Goal: Task Accomplishment & Management: Use online tool/utility

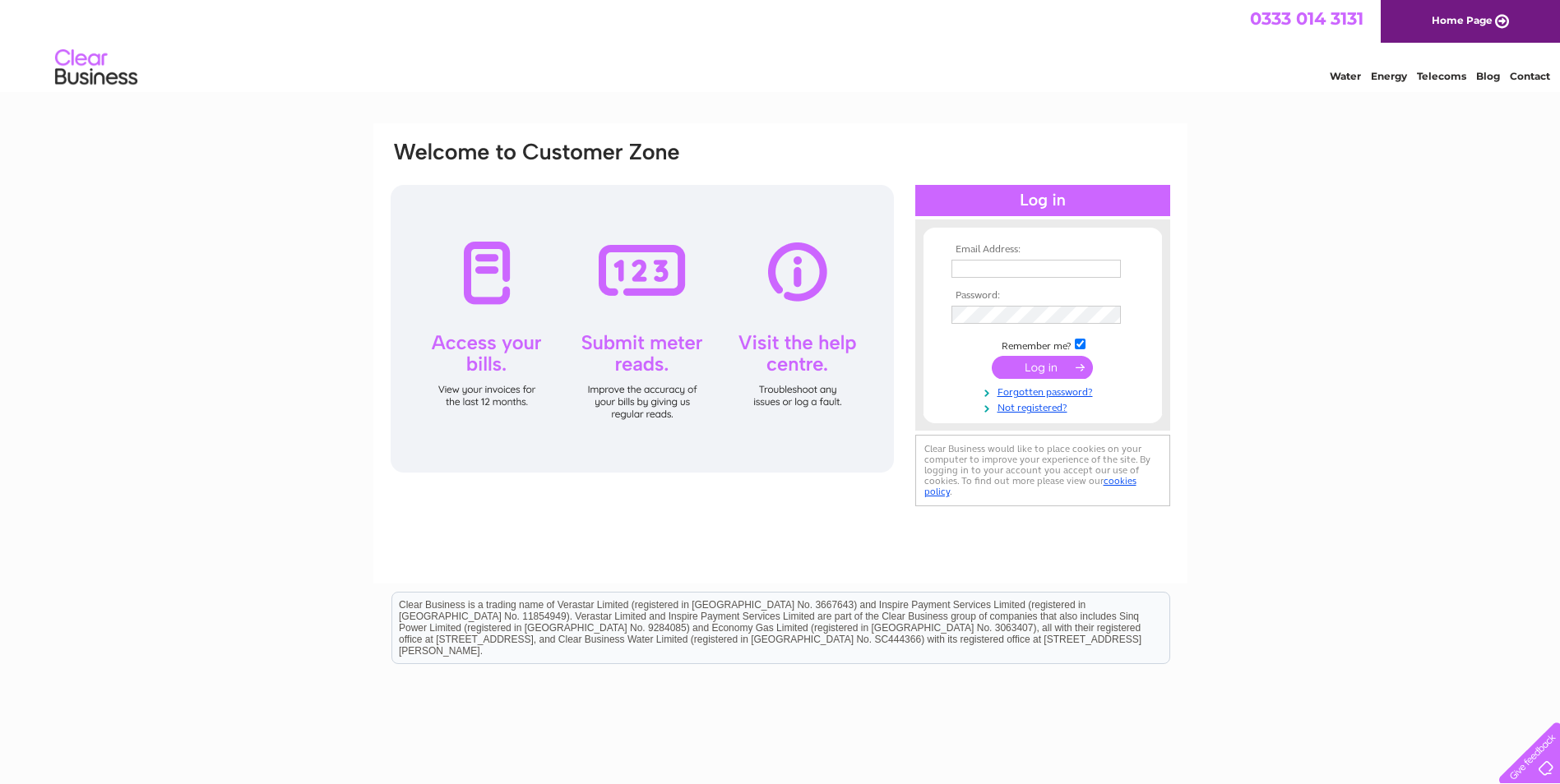
type input "Susan.McKay@plm-optometrists.co.uk"
click at [1040, 363] on input "submit" at bounding box center [1042, 367] width 101 height 23
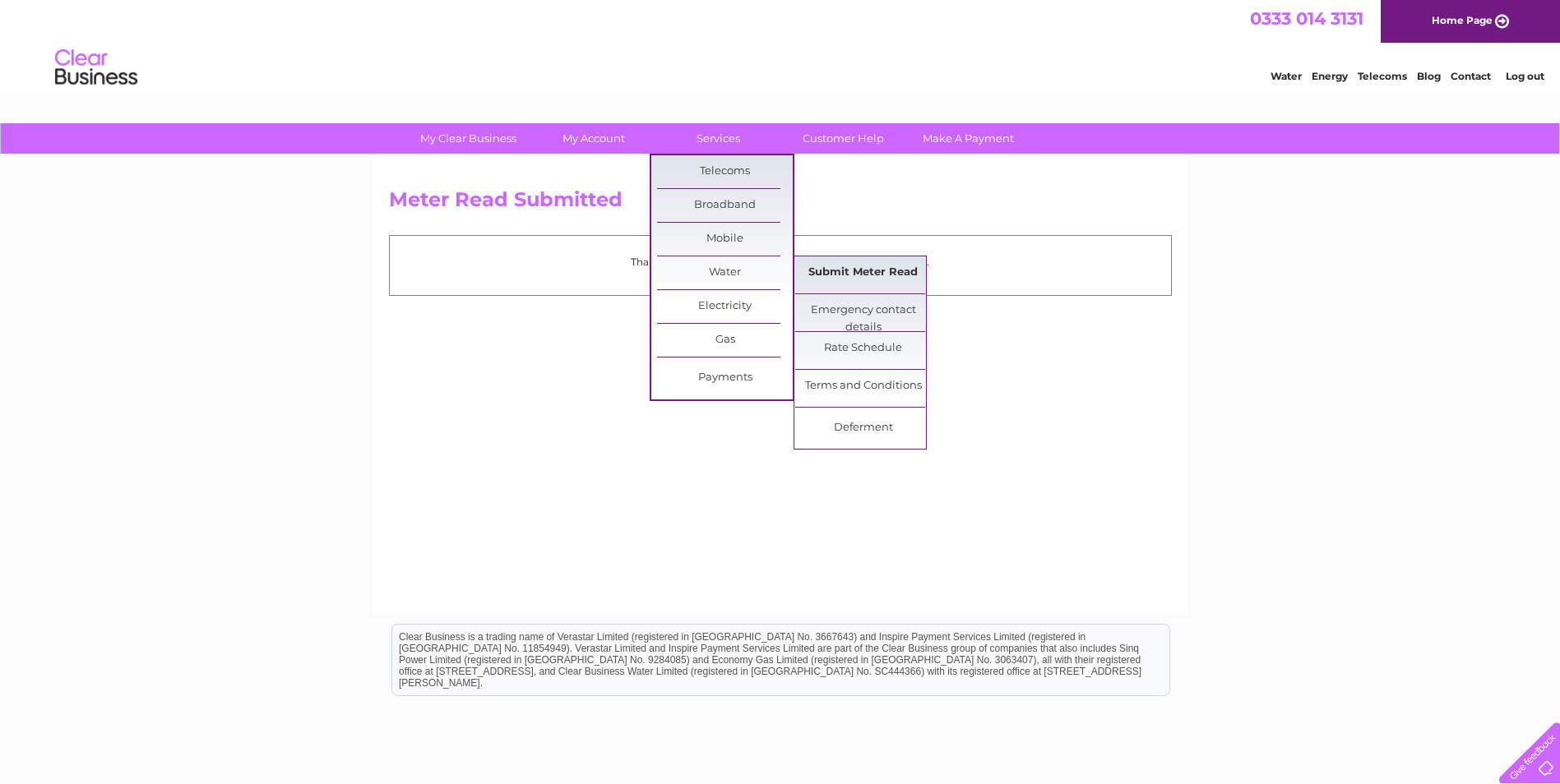
click at [839, 266] on link "Submit Meter Read" at bounding box center [863, 273] width 136 height 33
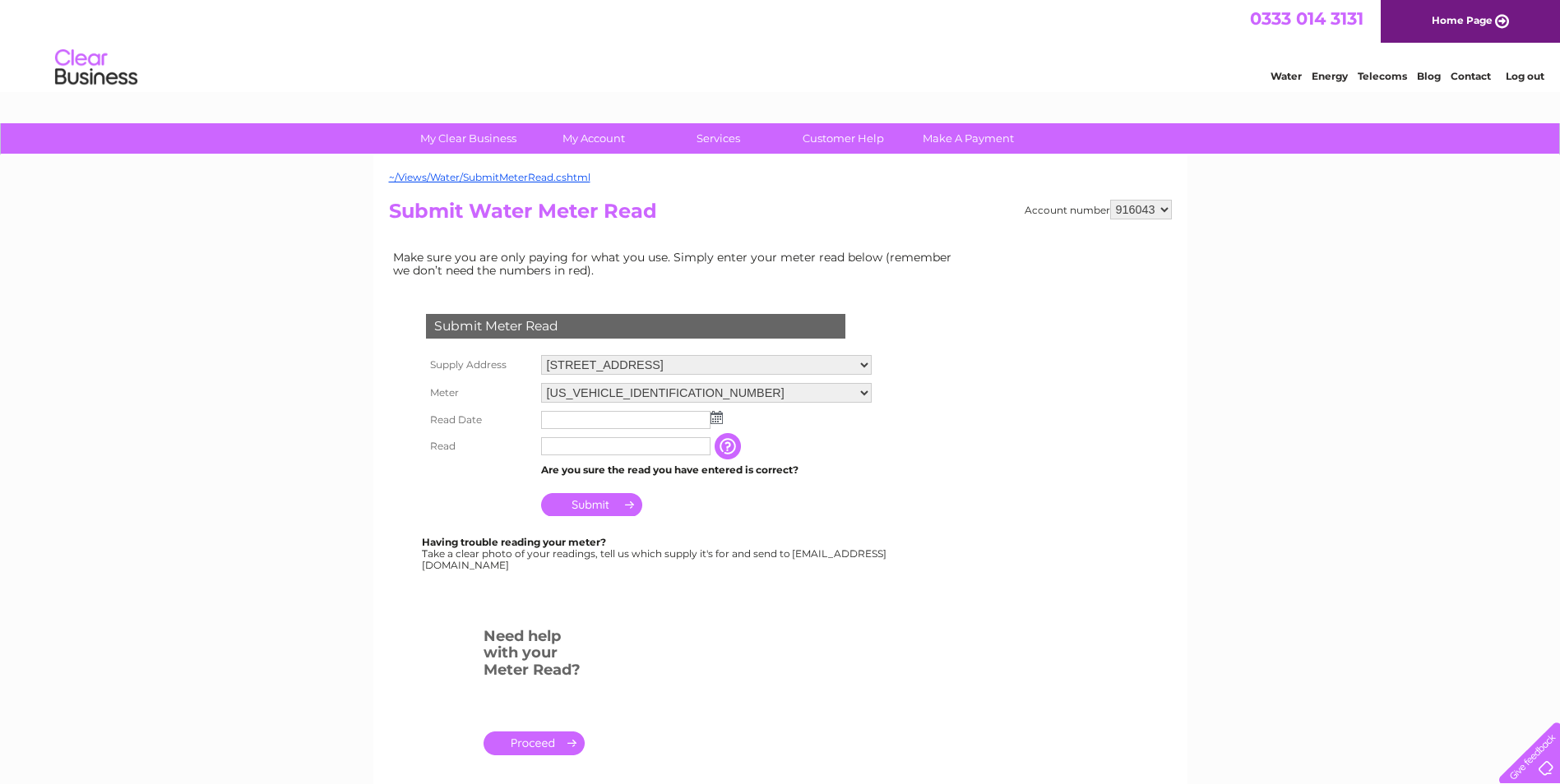
click at [1155, 206] on select "916043 916044 916045 916046 916048" at bounding box center [1140, 210] width 61 height 20
click at [1110, 200] on select "916043 916044 916045 916046 916048" at bounding box center [1140, 210] width 61 height 20
click at [864, 392] on select "[US_VEHICLE_IDENTIFICATION_NUMBER]" at bounding box center [706, 393] width 331 height 20
click at [864, 392] on select "06ELSTER18M562330" at bounding box center [706, 393] width 331 height 21
click at [716, 419] on img at bounding box center [716, 418] width 13 height 13
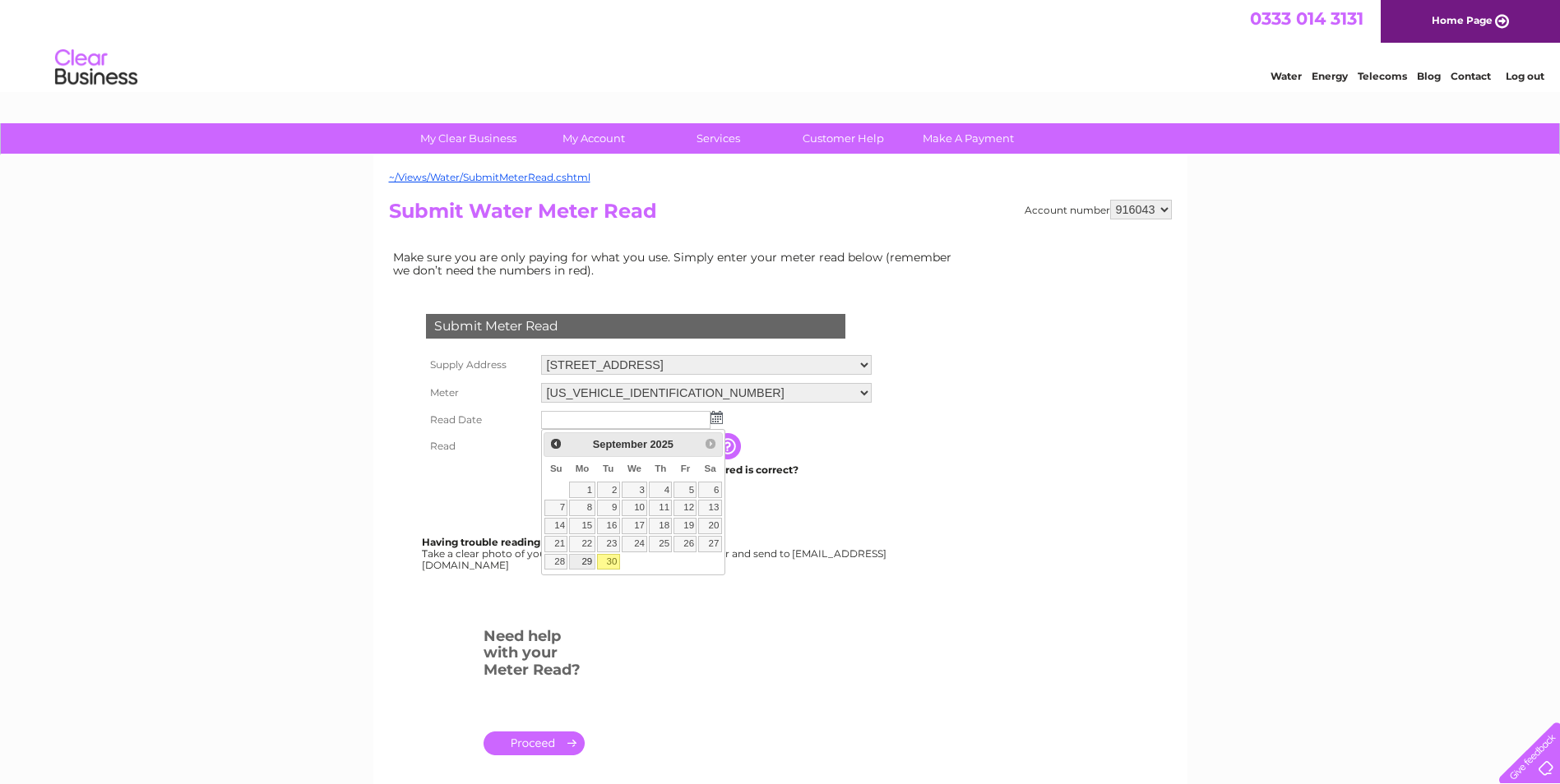
click at [584, 562] on link "29" at bounding box center [582, 562] width 25 height 17
type input "[DATE]"
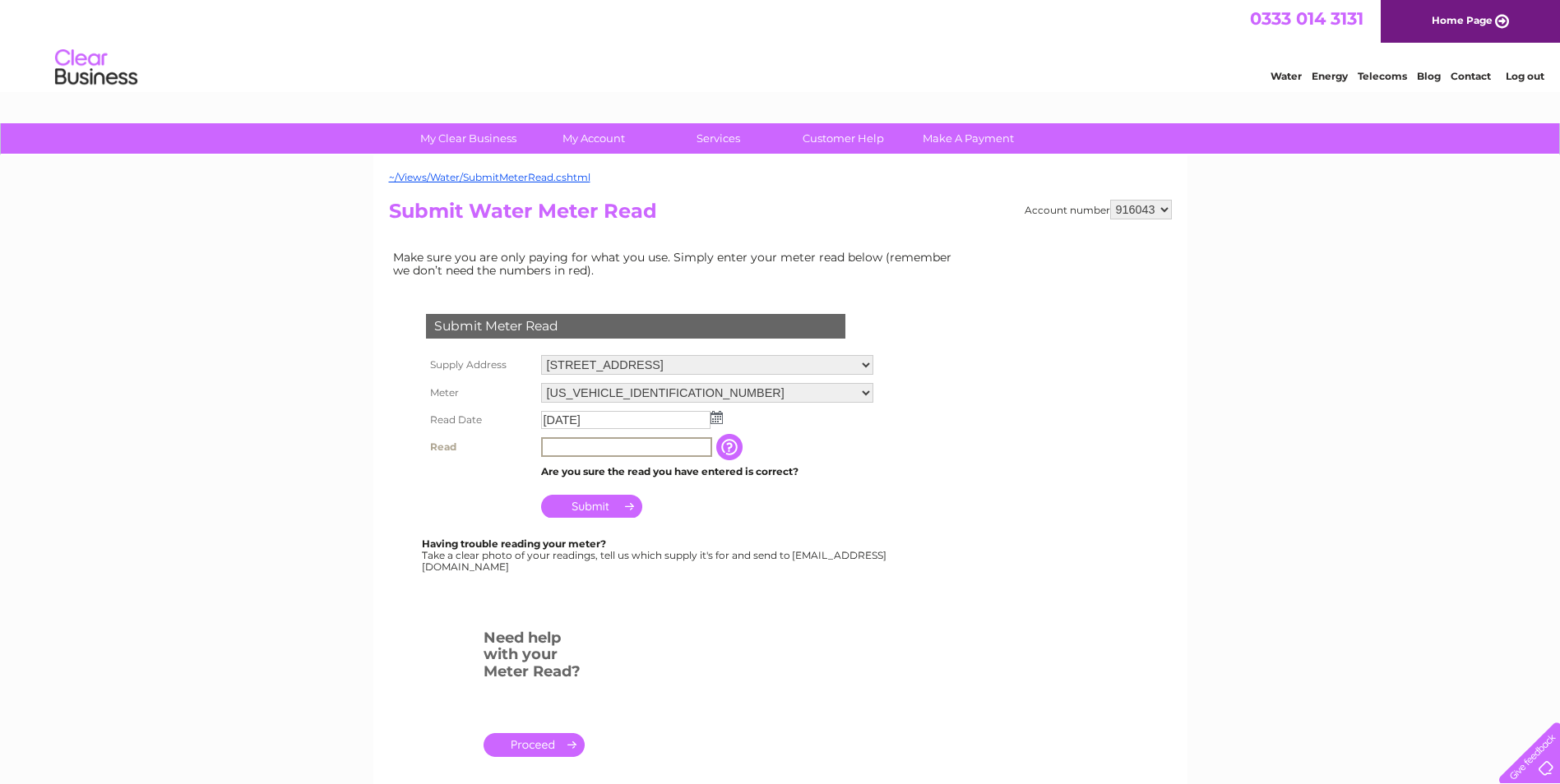
click at [617, 448] on input "text" at bounding box center [626, 447] width 171 height 20
type input "00311"
click at [501, 494] on th at bounding box center [479, 502] width 115 height 39
click at [599, 501] on input "Submit" at bounding box center [591, 504] width 101 height 23
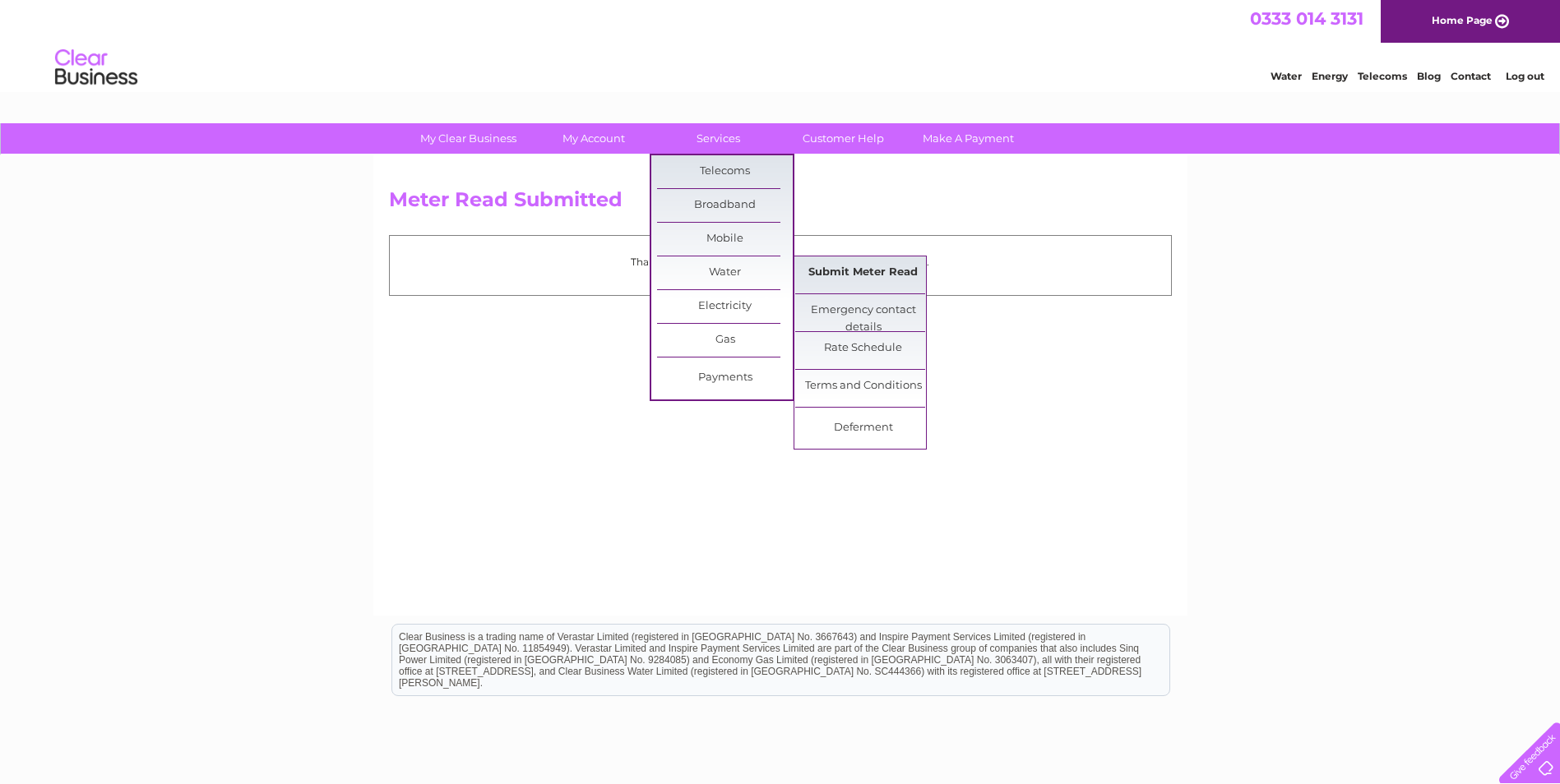
click at [846, 266] on link "Submit Meter Read" at bounding box center [863, 273] width 136 height 33
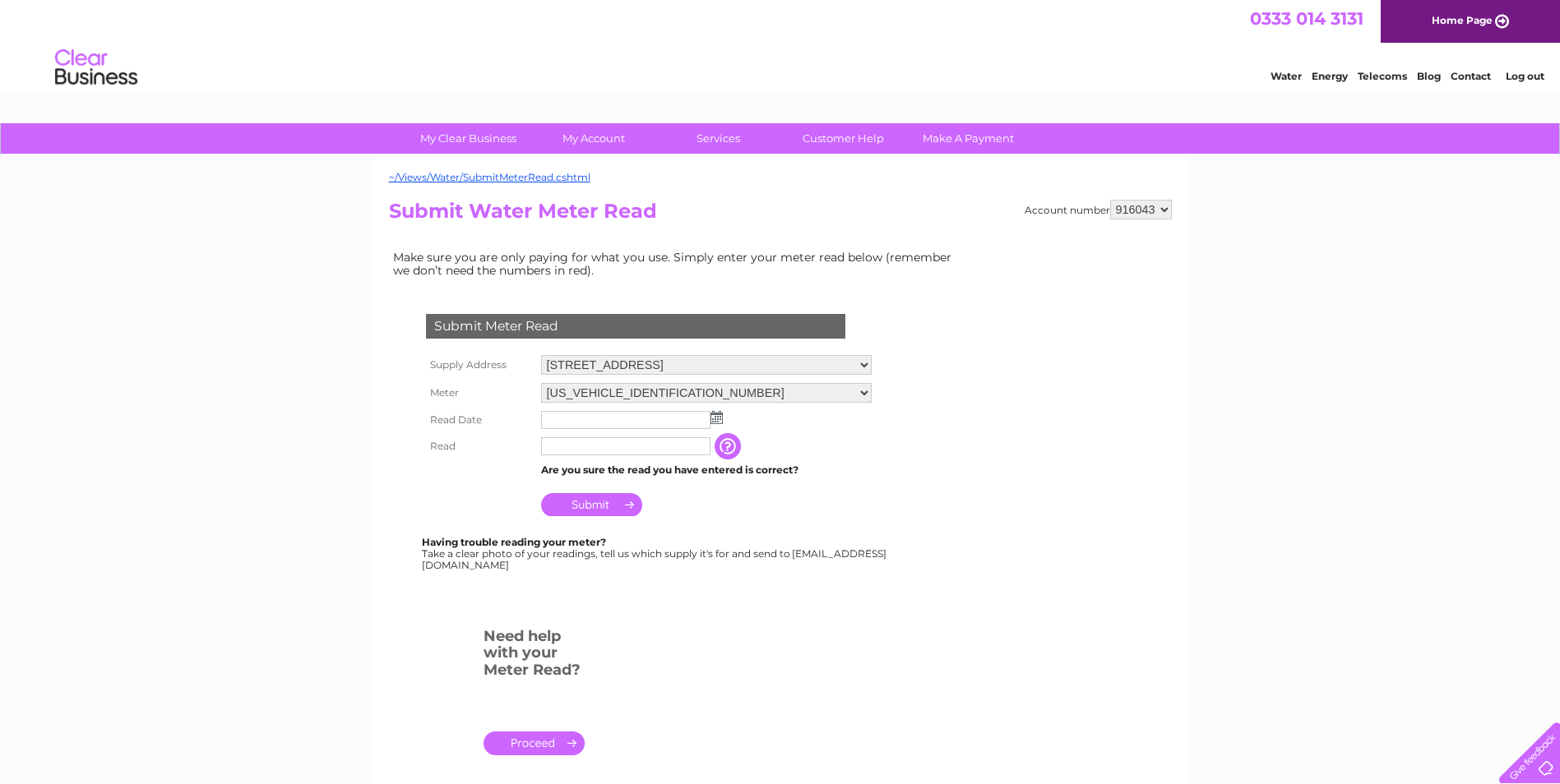
click at [1168, 205] on select "916043 916044 916045 916046 916048" at bounding box center [1140, 210] width 61 height 20
select select "916044"
click at [1110, 200] on select "916043 916044 916045 916046 916048" at bounding box center [1140, 210] width 61 height 20
click at [863, 395] on select "[US_VEHICLE_IDENTIFICATION_NUMBER]" at bounding box center [706, 393] width 331 height 20
click at [863, 395] on select "[US_VEHICLE_IDENTIFICATION_NUMBER]" at bounding box center [706, 393] width 331 height 21
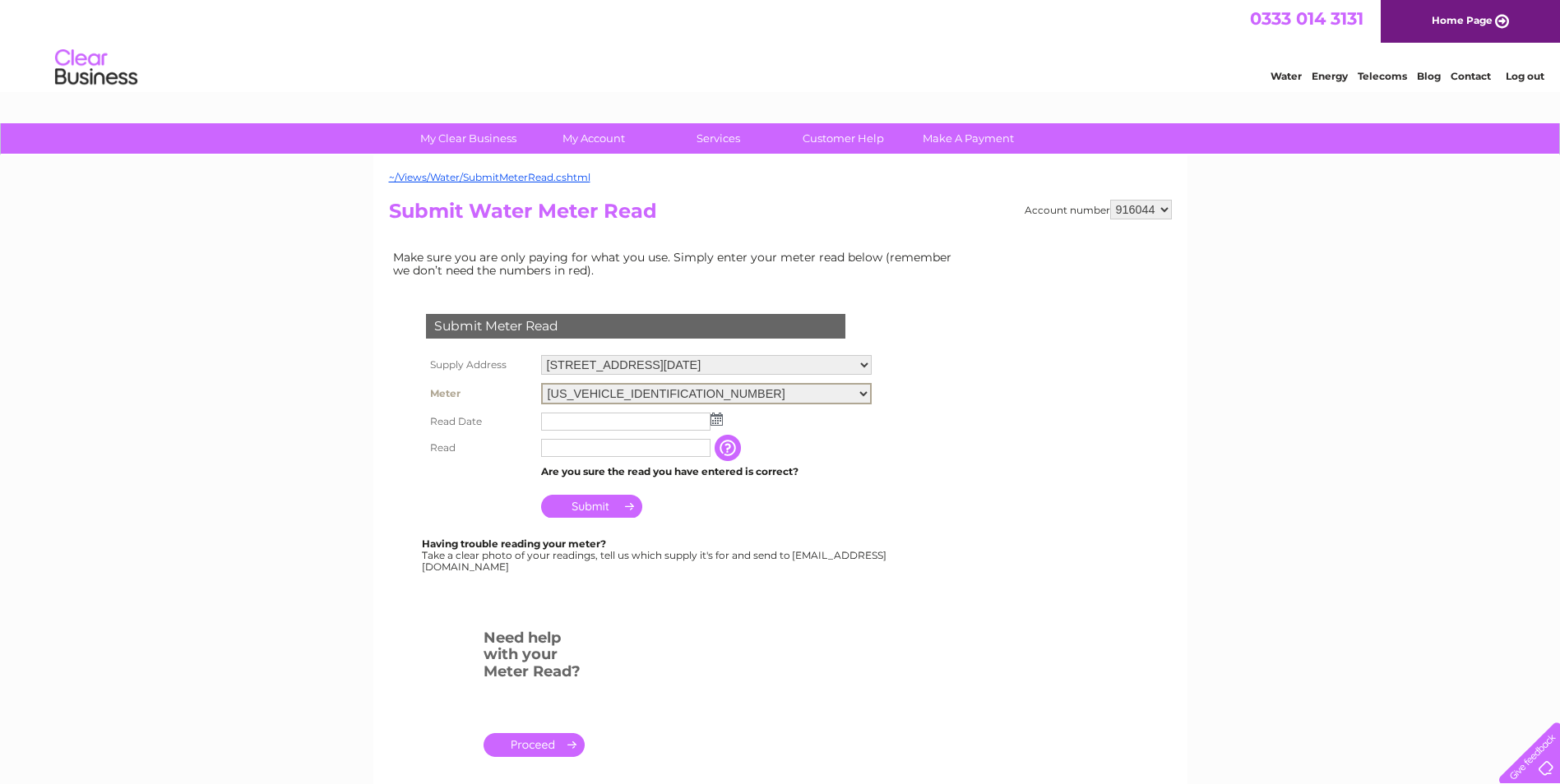
click at [716, 419] on img at bounding box center [716, 420] width 13 height 13
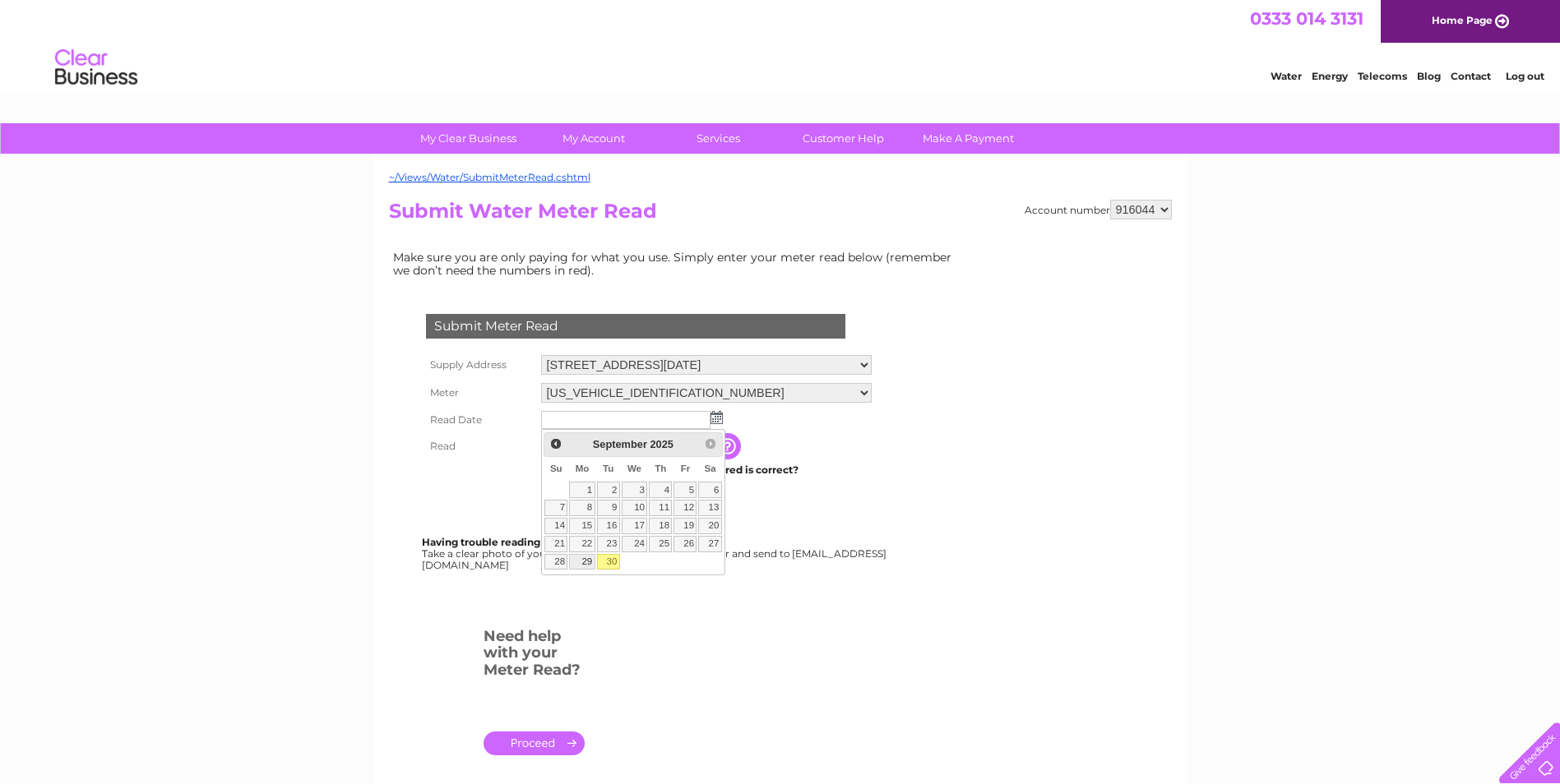
click at [583, 557] on link "29" at bounding box center [582, 562] width 25 height 17
type input "[DATE]"
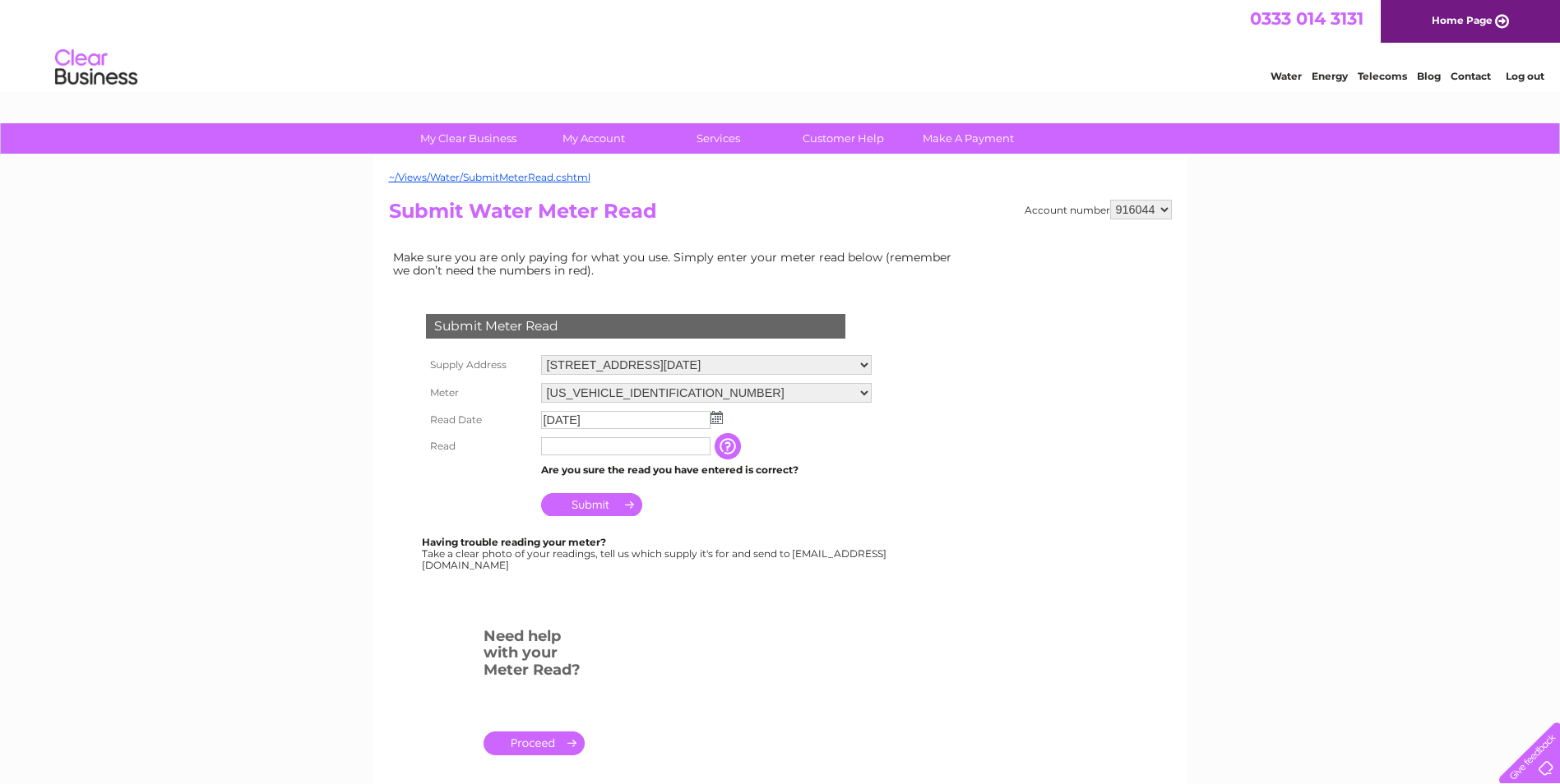
click at [657, 447] on input "text" at bounding box center [626, 447] width 170 height 18
type input "00510"
click at [609, 503] on input "Submit" at bounding box center [591, 504] width 101 height 23
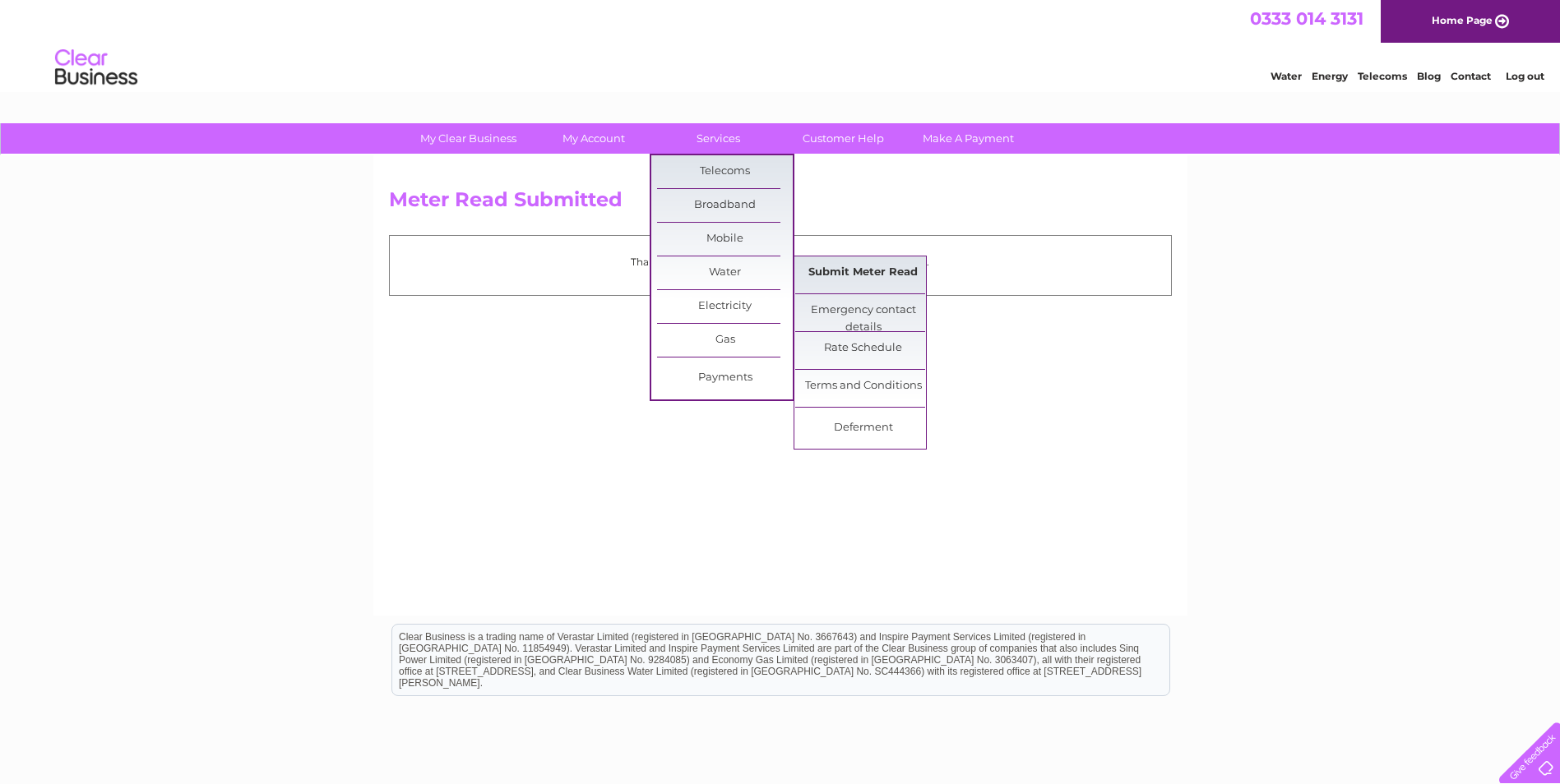
click at [837, 265] on link "Submit Meter Read" at bounding box center [863, 273] width 136 height 33
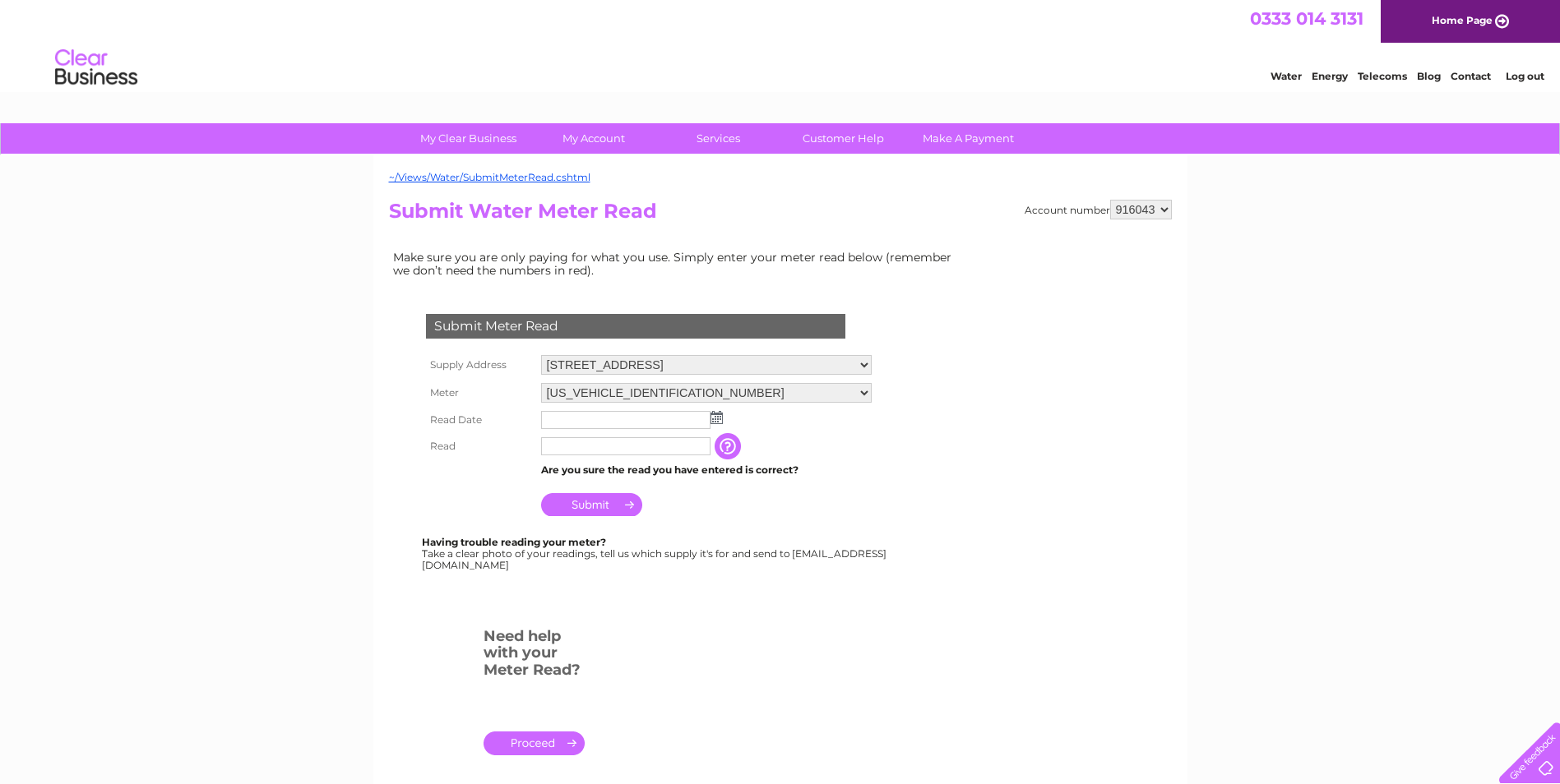
click at [1151, 213] on select "916043 916044 916045 916046 916048" at bounding box center [1140, 210] width 61 height 20
select select "916045"
click at [1110, 200] on select "916043 916044 916045 916046 916048" at bounding box center [1140, 210] width 61 height 20
click at [863, 361] on select "40 Crossgate, Cupar, KY15 5HS" at bounding box center [706, 365] width 331 height 20
click at [863, 361] on select "40 Crossgate, Cupar, KY15 5HS" at bounding box center [706, 365] width 331 height 21
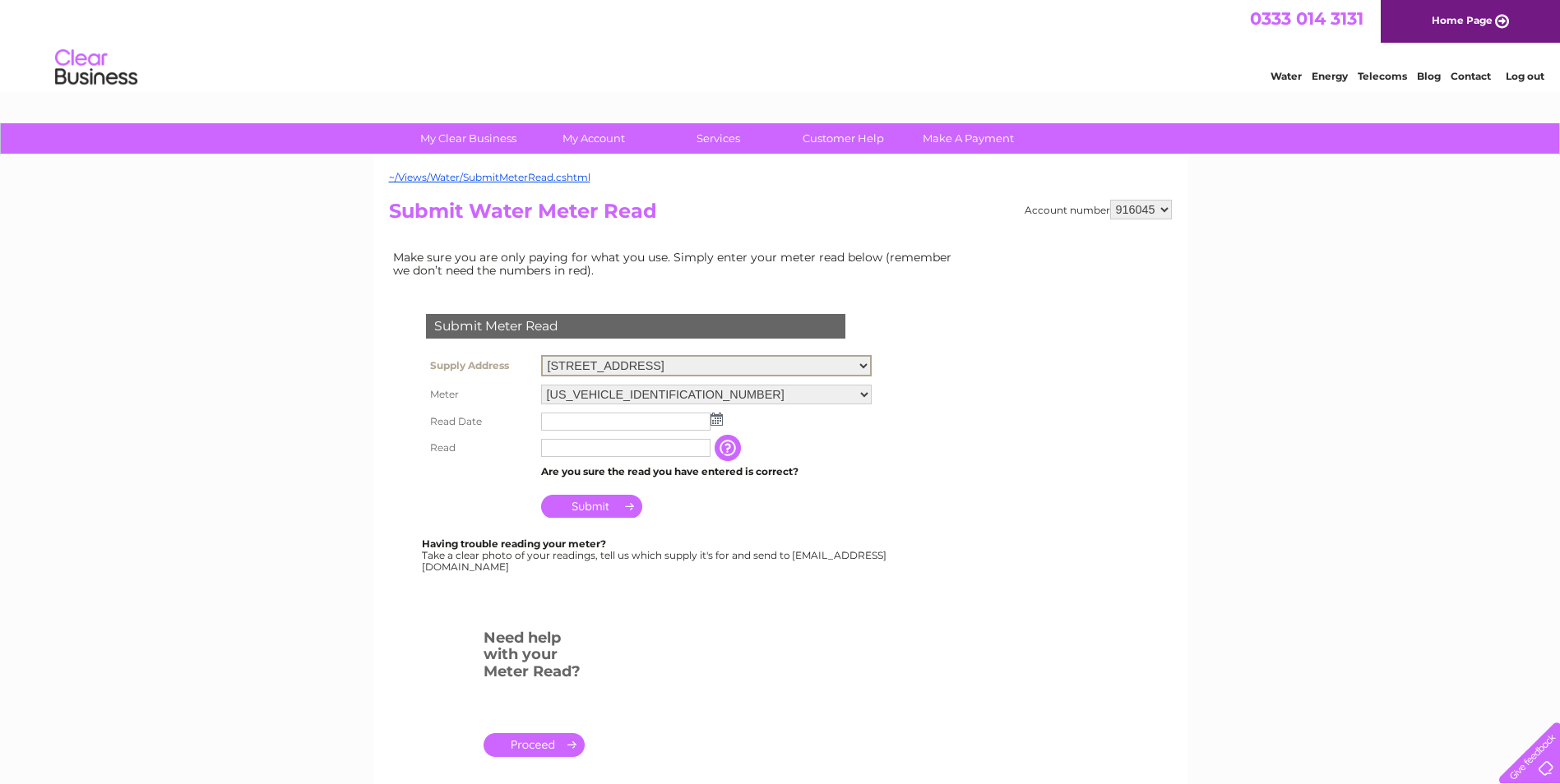
click at [872, 392] on td "06ELSTER16T201601 08ELSTER-X16T201514" at bounding box center [707, 394] width 339 height 28
click at [866, 393] on select "06ELSTER16T201601 08ELSTER-X16T201514" at bounding box center [706, 393] width 331 height 21
click at [717, 420] on img at bounding box center [716, 418] width 13 height 13
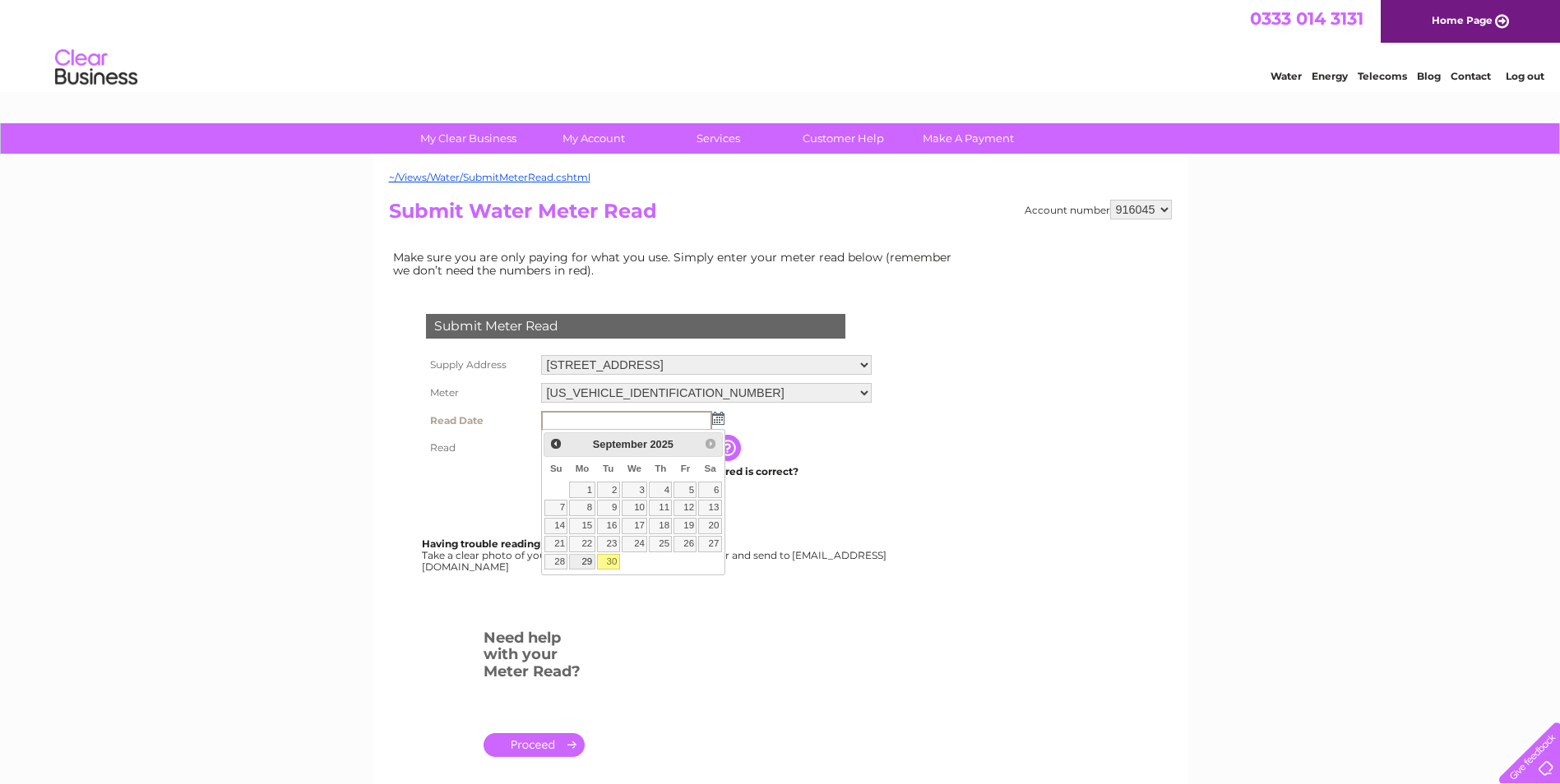
click at [583, 562] on link "29" at bounding box center [582, 562] width 25 height 17
type input "[DATE]"
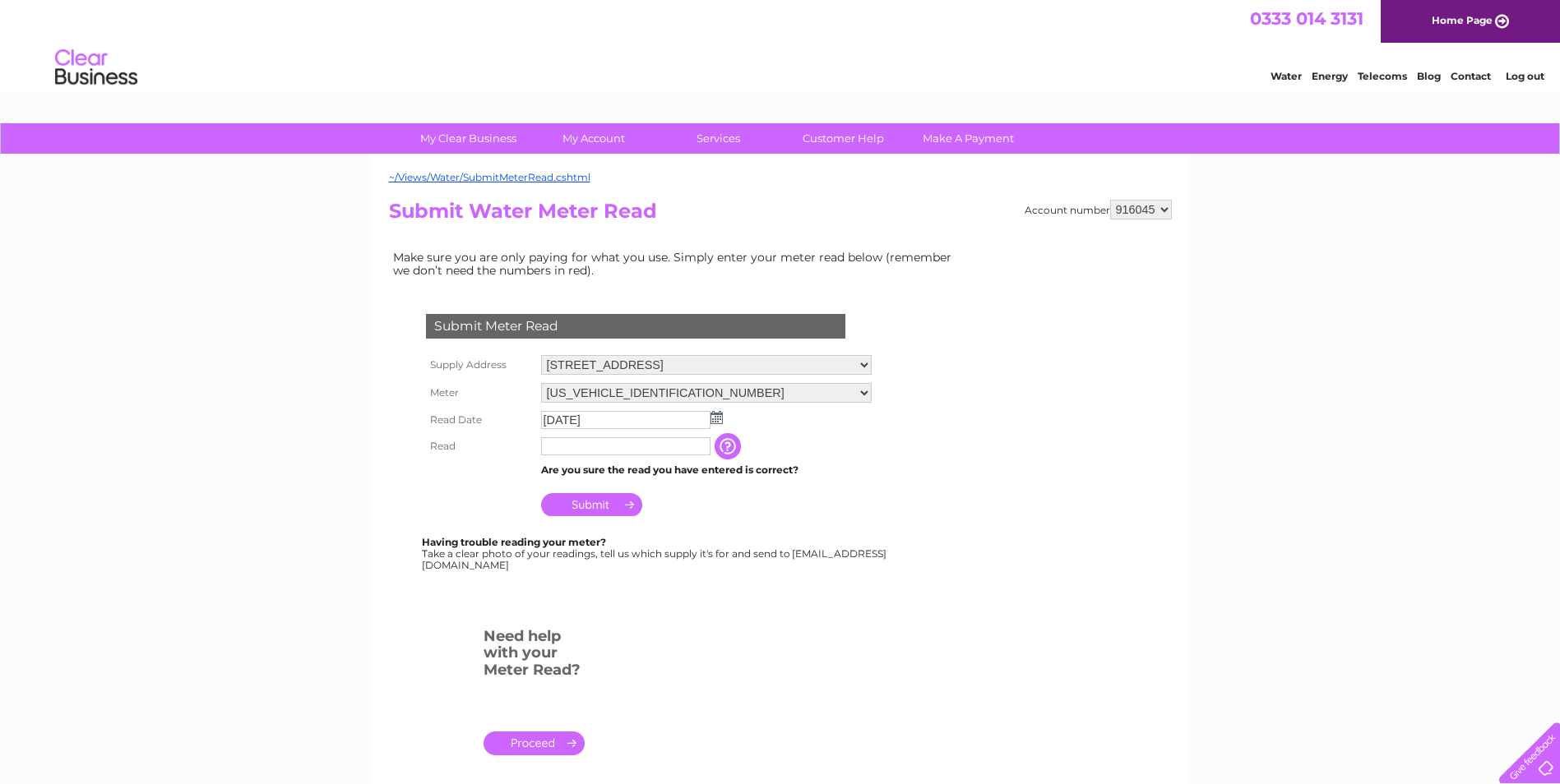
click at [597, 448] on input "text" at bounding box center [626, 447] width 170 height 18
type input "00509"
click at [605, 507] on input "Submit" at bounding box center [591, 506] width 101 height 23
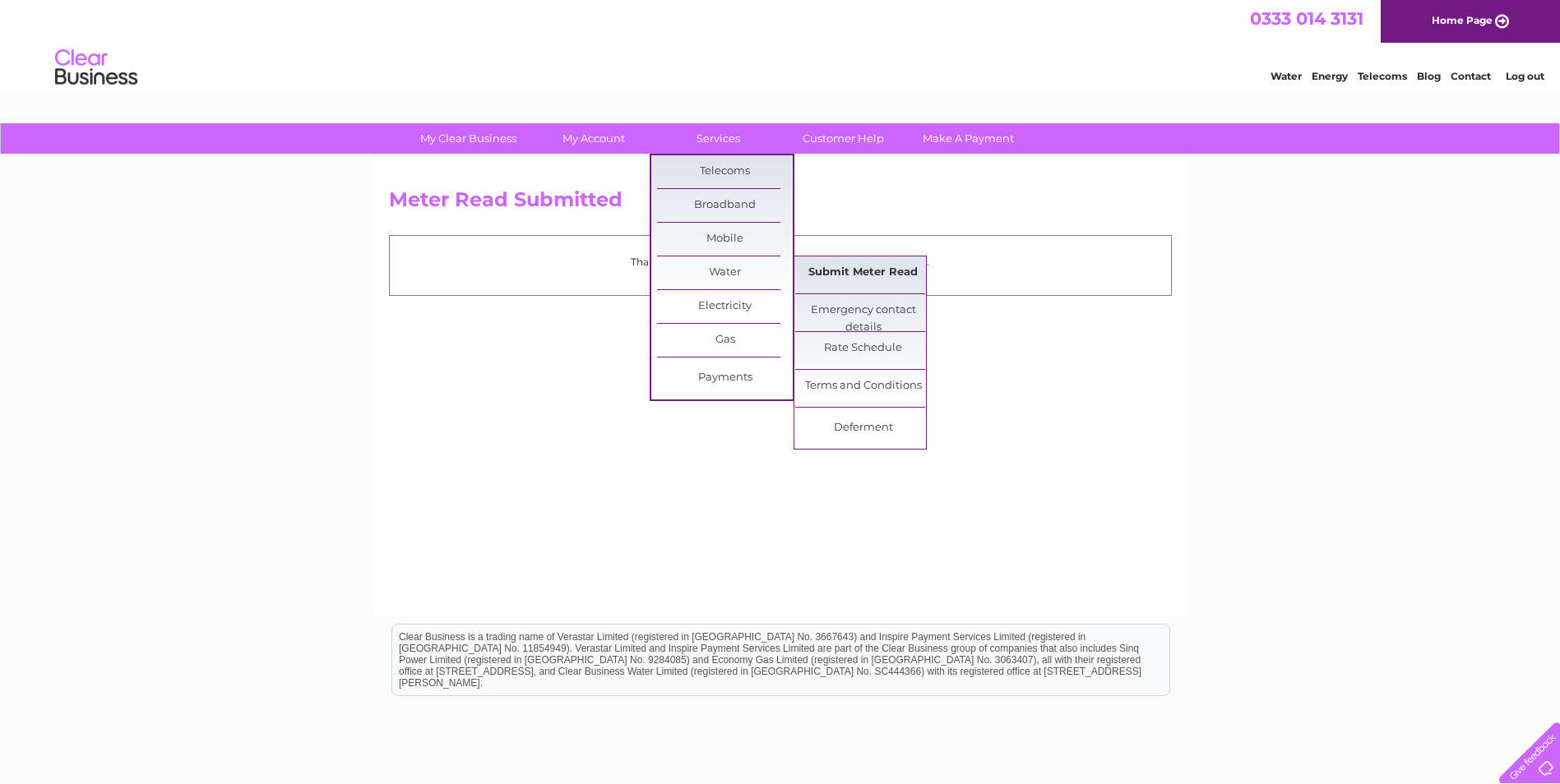
click at [856, 266] on link "Submit Meter Read" at bounding box center [863, 273] width 136 height 33
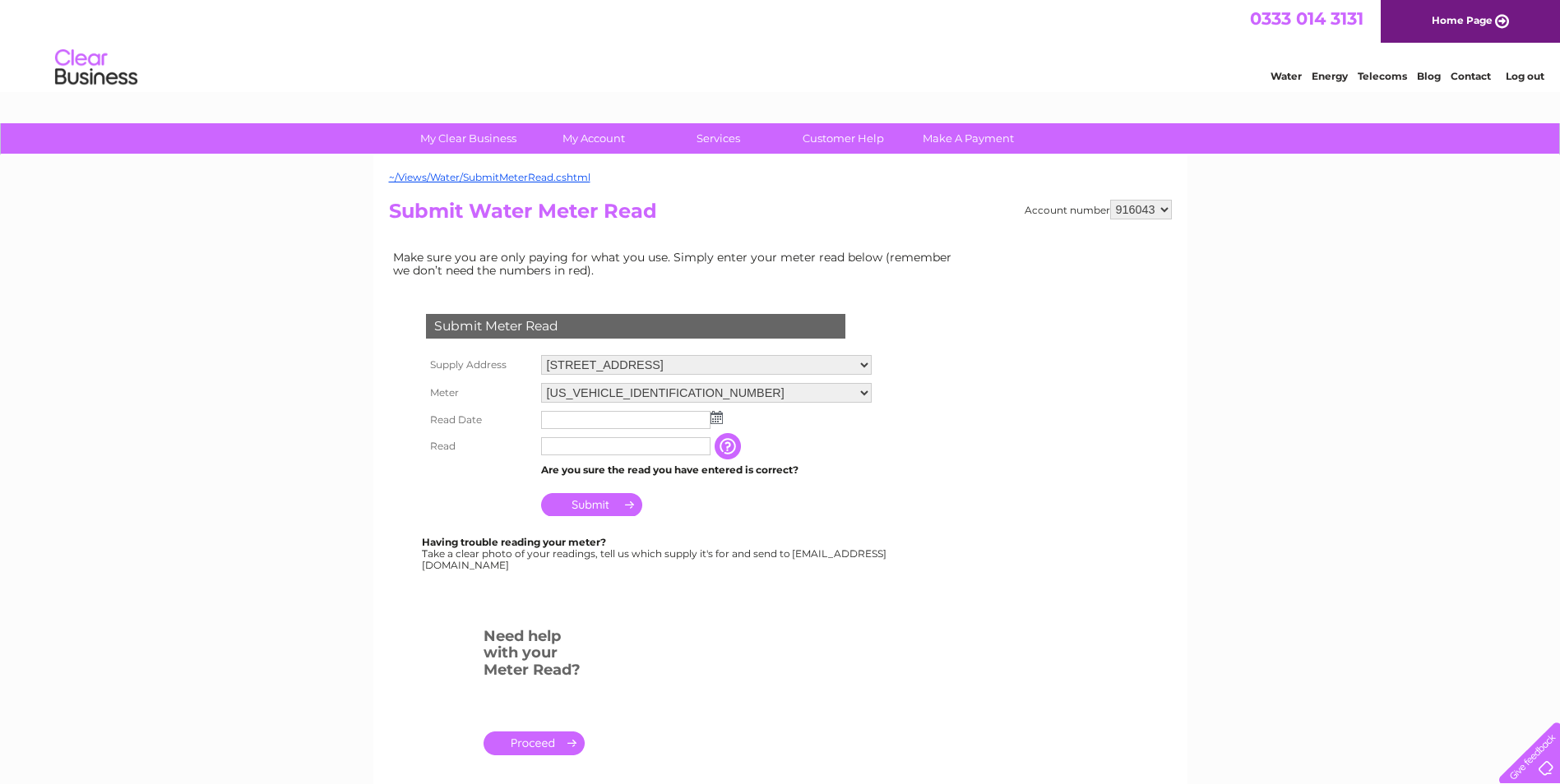
drag, startPoint x: 0, startPoint y: 0, endPoint x: 1137, endPoint y: 211, distance: 1156.4
click at [1137, 209] on select "916043 916044 916045 916046 916048" at bounding box center [1140, 210] width 61 height 20
select select "916045"
click at [1110, 200] on select "916043 916044 916045 916046 916048" at bounding box center [1140, 210] width 61 height 20
click at [804, 386] on select "[US_VEHICLE_IDENTIFICATION_NUMBER] 08ELSTER-X16T201514" at bounding box center [706, 393] width 331 height 20
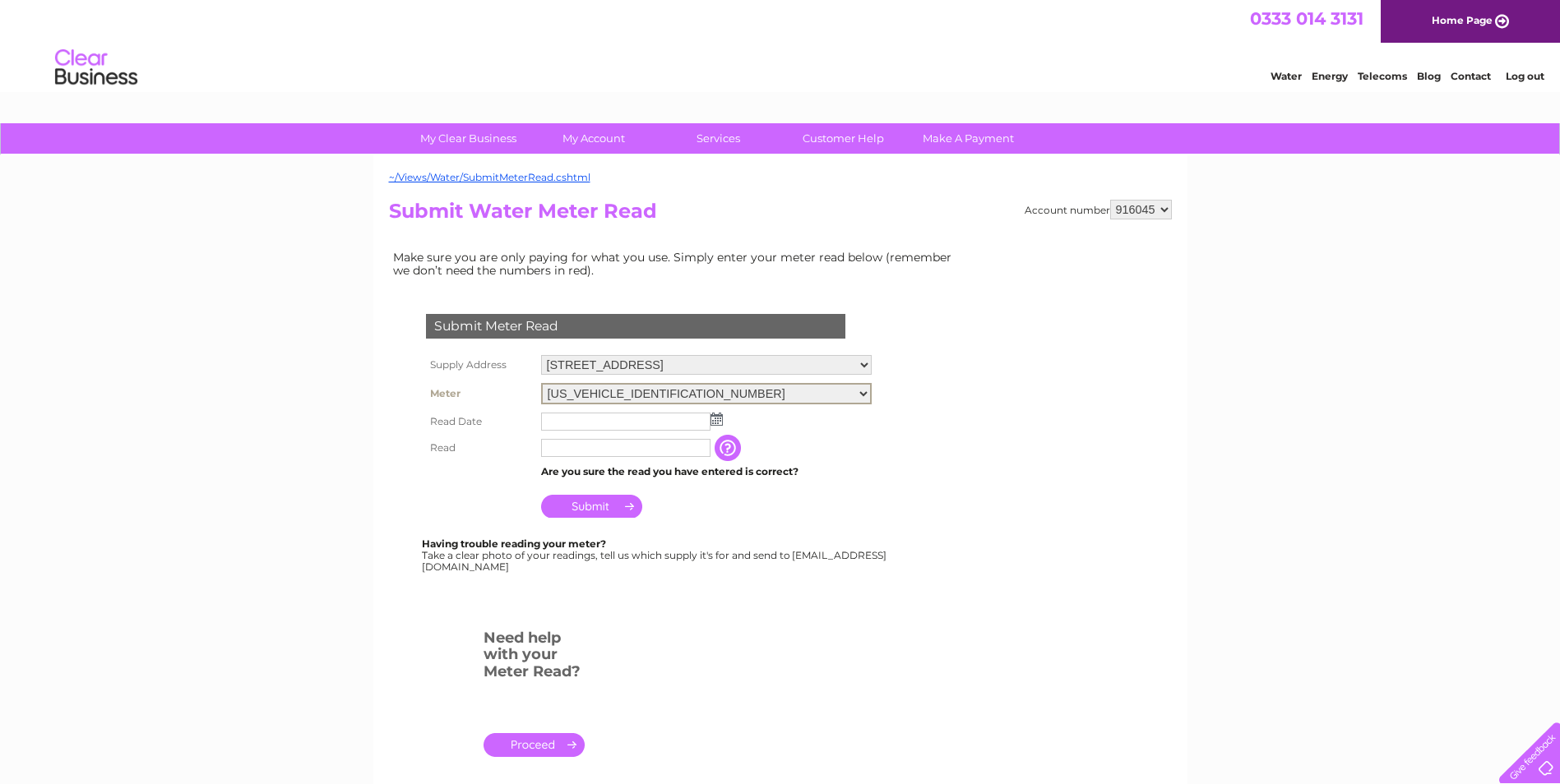
select select "417889"
click at [541, 383] on select "[US_VEHICLE_IDENTIFICATION_NUMBER] 08ELSTER-X16T201514" at bounding box center [706, 393] width 331 height 21
click at [652, 426] on input "text" at bounding box center [626, 421] width 171 height 20
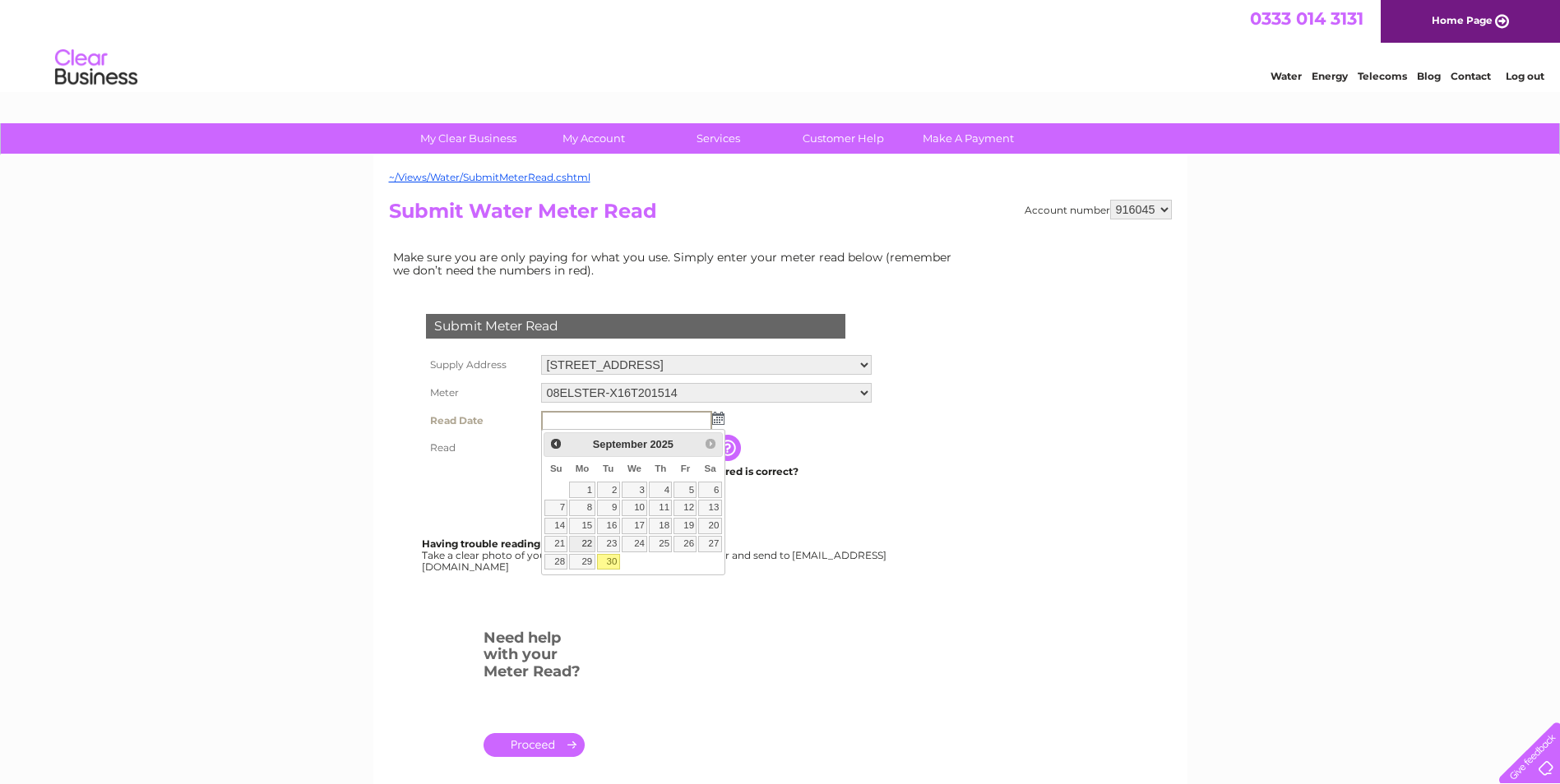
click at [584, 556] on link "29" at bounding box center [582, 562] width 25 height 17
type input "[DATE]"
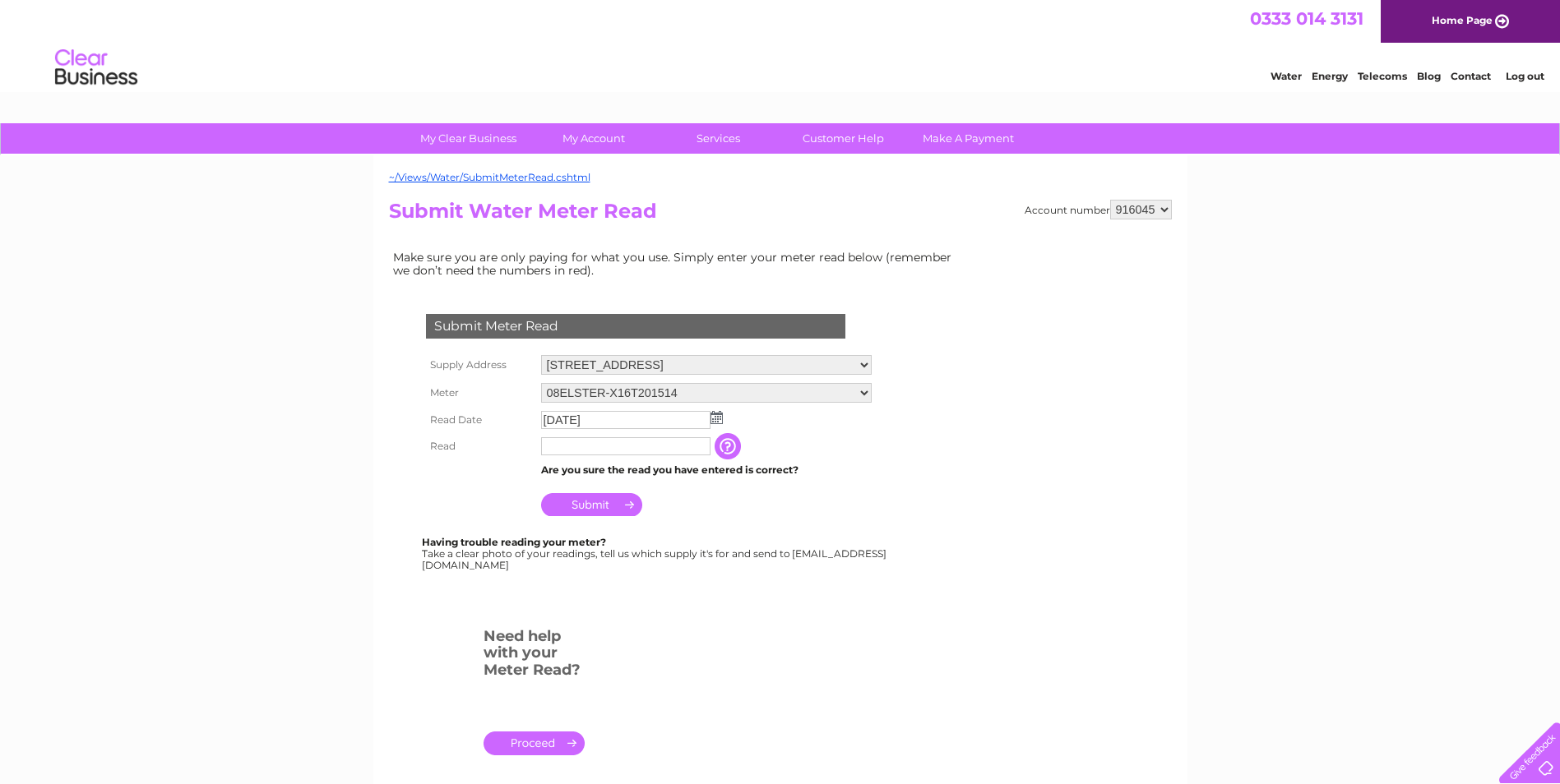
click at [589, 448] on input "text" at bounding box center [626, 447] width 170 height 18
type input "00117"
click at [586, 502] on input "Submit" at bounding box center [591, 506] width 101 height 23
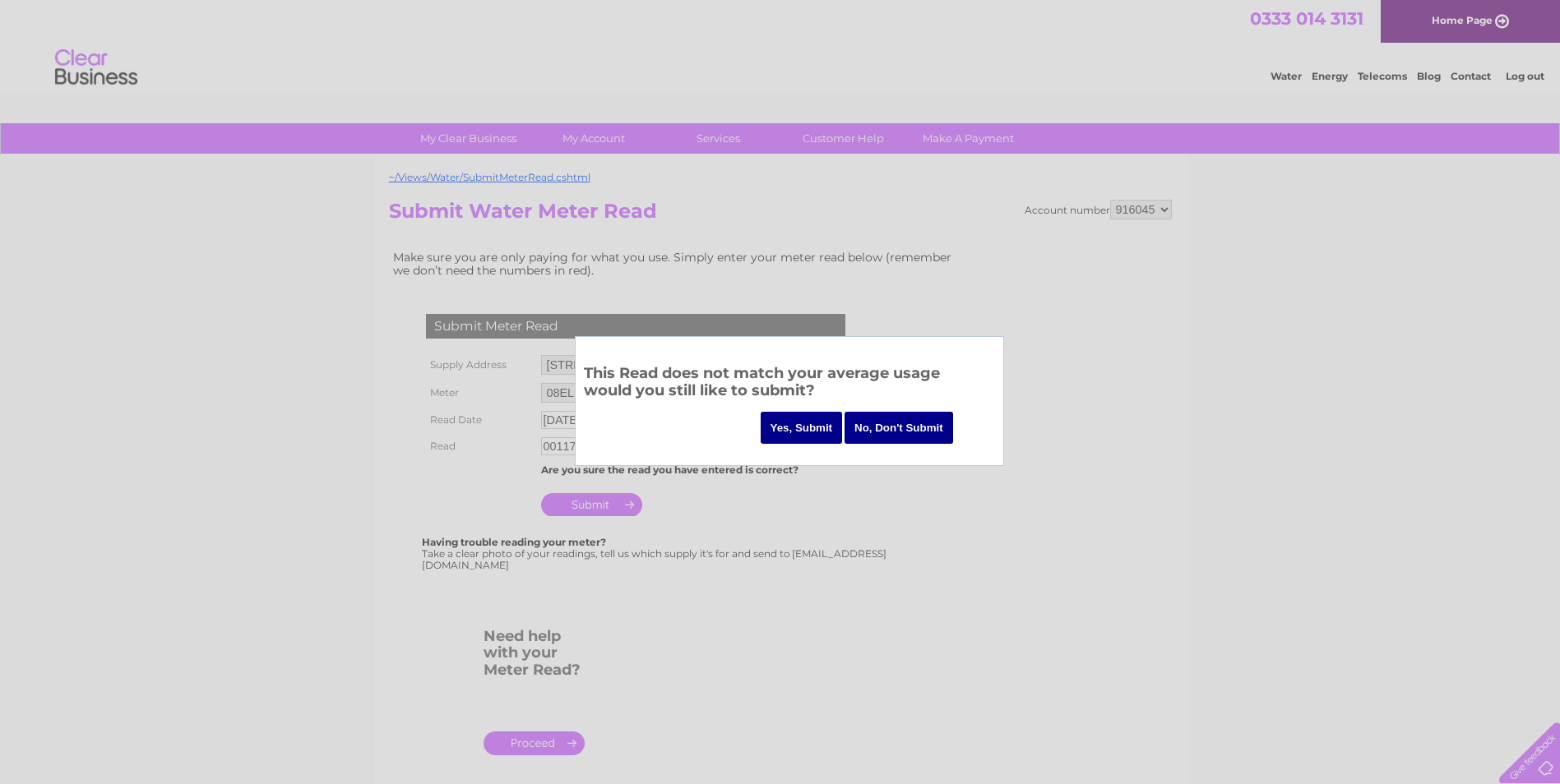
click at [819, 431] on input "Yes, Submit" at bounding box center [802, 428] width 82 height 32
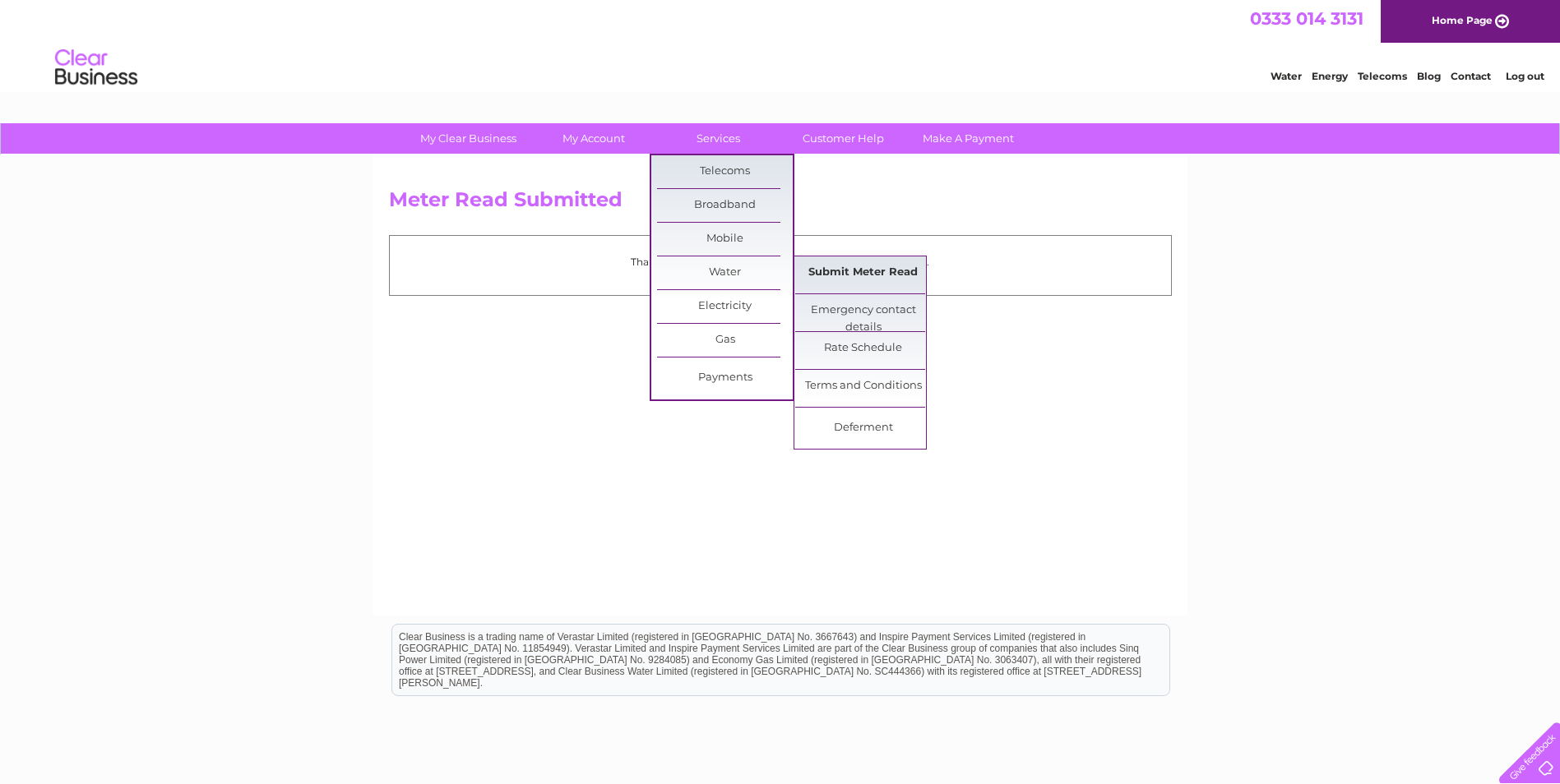
click at [844, 263] on link "Submit Meter Read" at bounding box center [863, 273] width 136 height 33
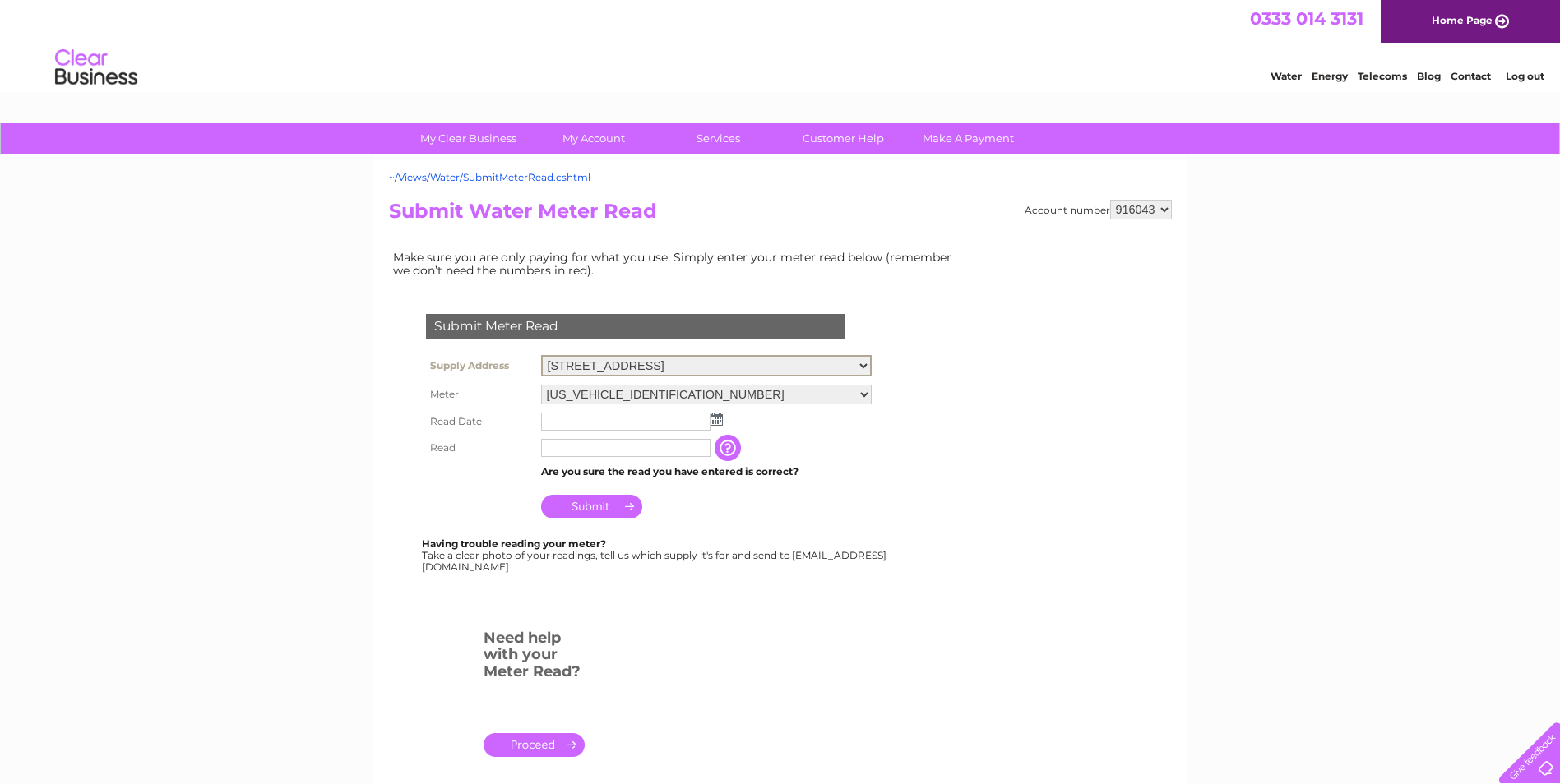
click at [860, 364] on select "[STREET_ADDRESS]" at bounding box center [706, 365] width 331 height 21
click at [1133, 215] on select "916043 916044 916045 916046 916048" at bounding box center [1140, 210] width 61 height 20
select select "916046"
click at [1110, 200] on select "916043 916044 916045 916046 916048" at bounding box center [1140, 210] width 61 height 20
click at [864, 369] on select "[STREET_ADDRESS][PERSON_NAME]" at bounding box center [706, 365] width 331 height 20
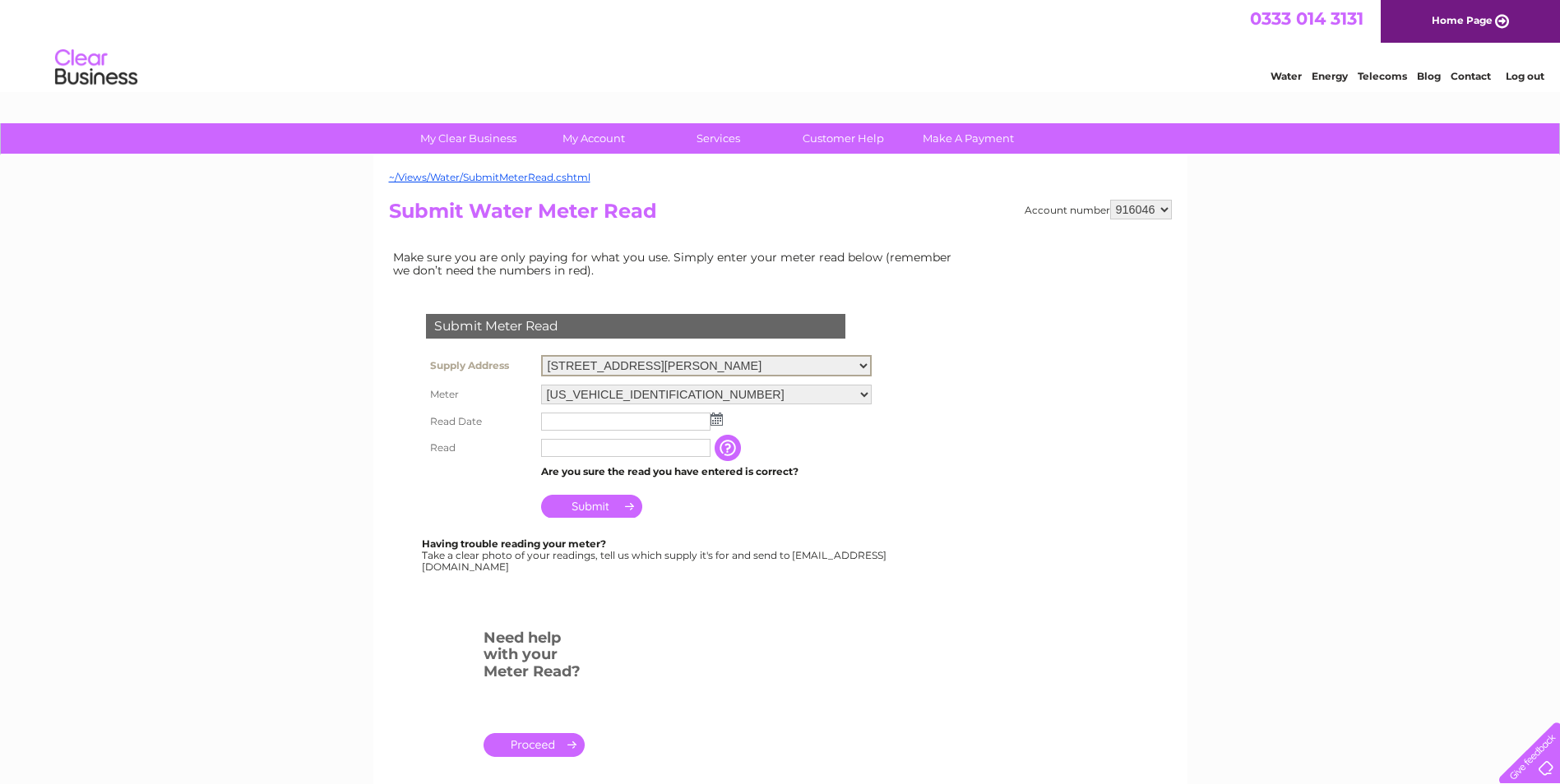
click at [864, 369] on select "[STREET_ADDRESS][PERSON_NAME]" at bounding box center [706, 365] width 331 height 21
click at [867, 396] on select "06ELSTER16T197396" at bounding box center [706, 395] width 331 height 20
drag, startPoint x: 867, startPoint y: 396, endPoint x: 858, endPoint y: 400, distance: 9.8
click at [867, 396] on select "06ELSTER16T197396" at bounding box center [706, 393] width 331 height 21
click at [715, 417] on img at bounding box center [716, 420] width 13 height 13
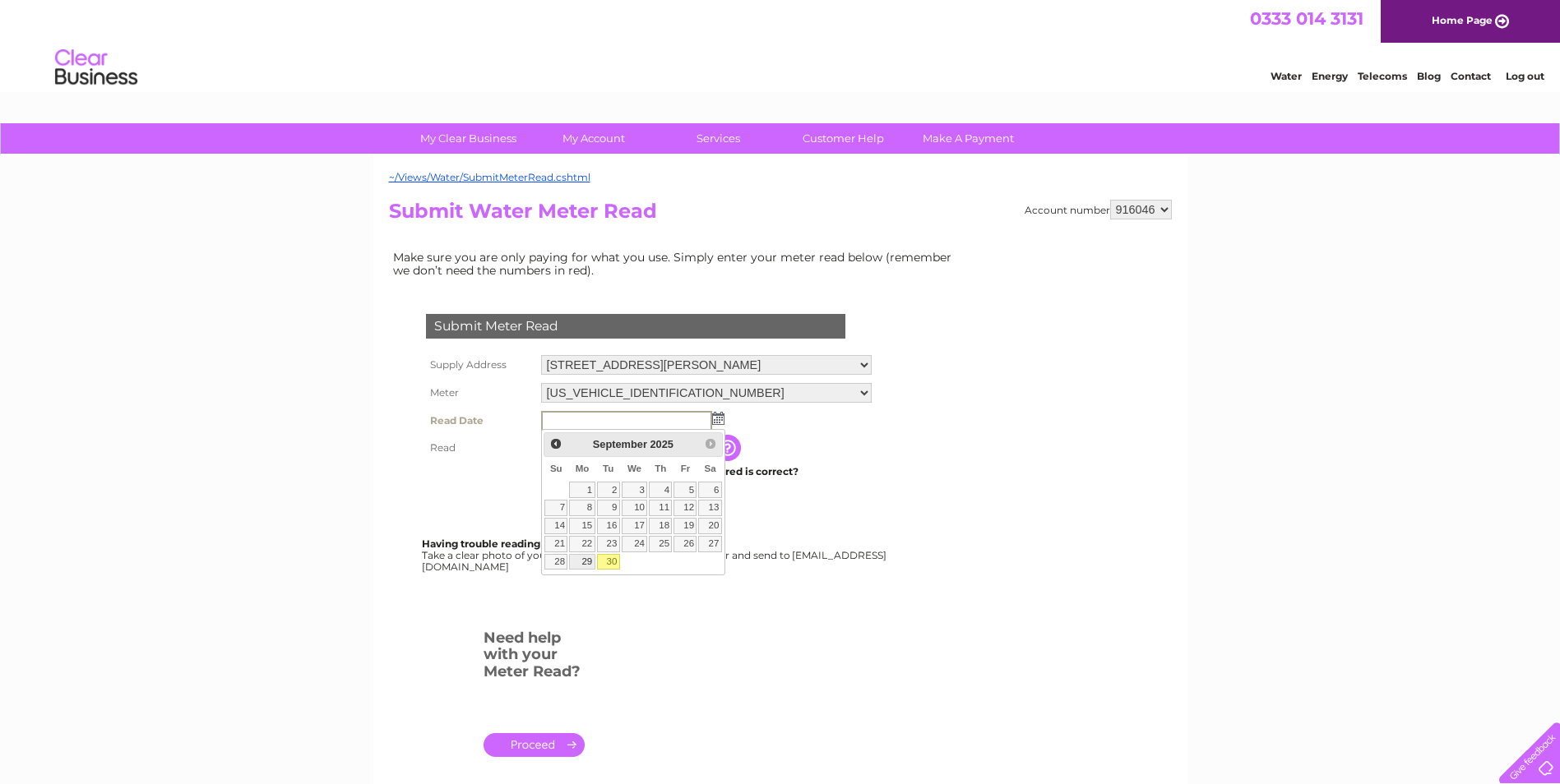
click at [584, 558] on link "29" at bounding box center [582, 562] width 25 height 17
type input "2025/09/29"
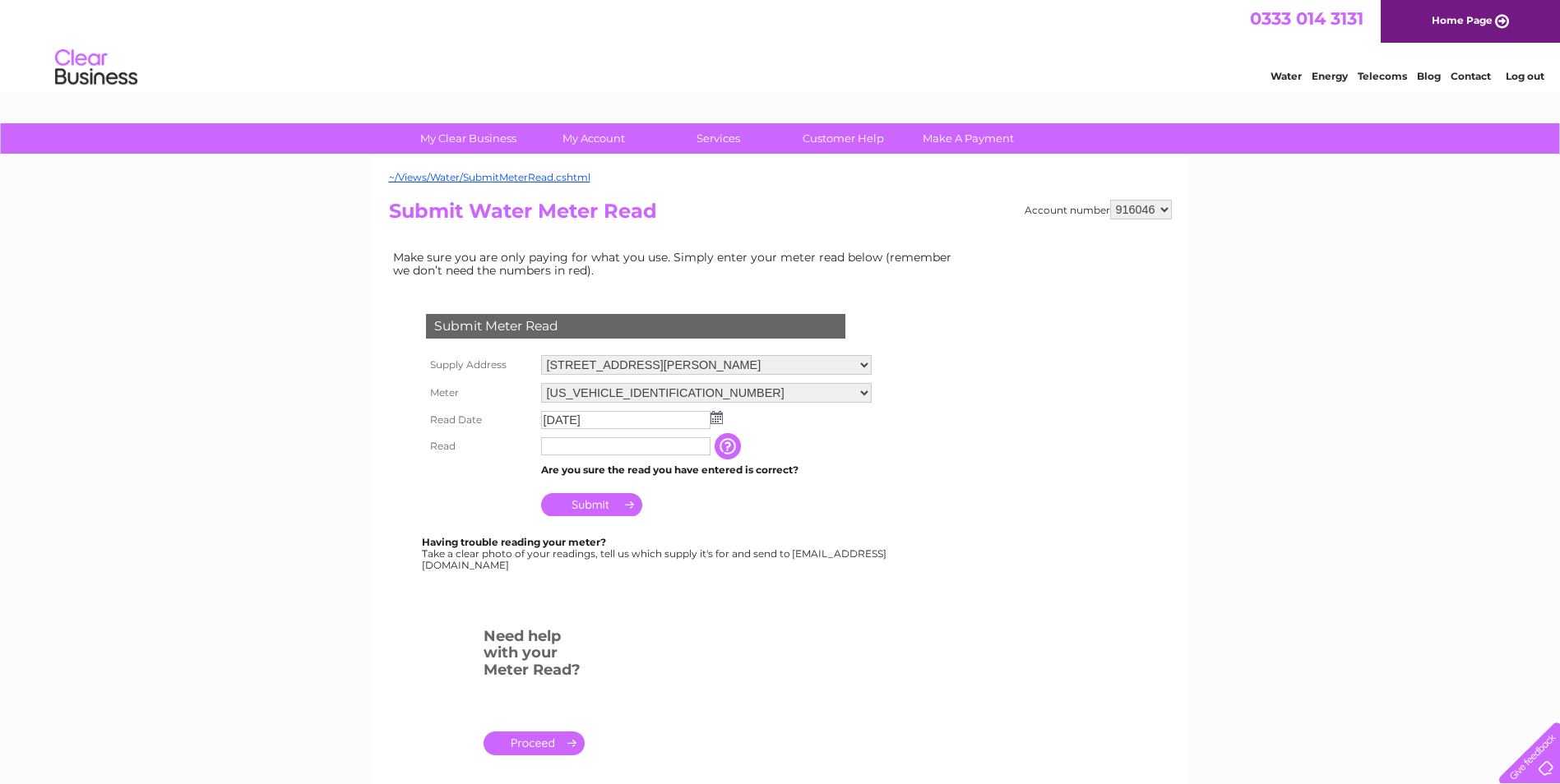
click at [697, 444] on input "text" at bounding box center [626, 447] width 170 height 18
type input "00127"
click at [621, 503] on input "Submit" at bounding box center [591, 506] width 101 height 23
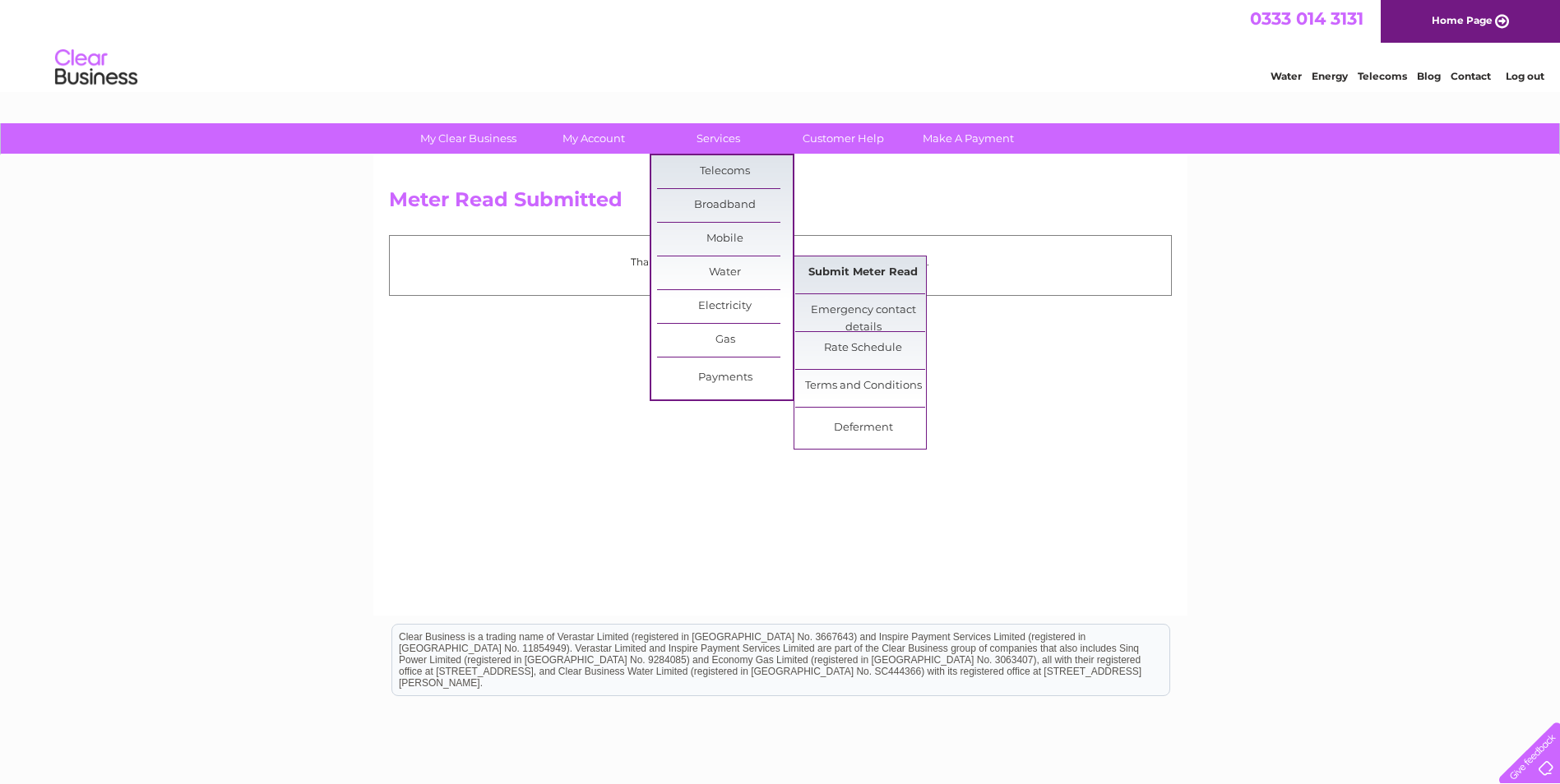
click at [821, 274] on link "Submit Meter Read" at bounding box center [863, 273] width 136 height 33
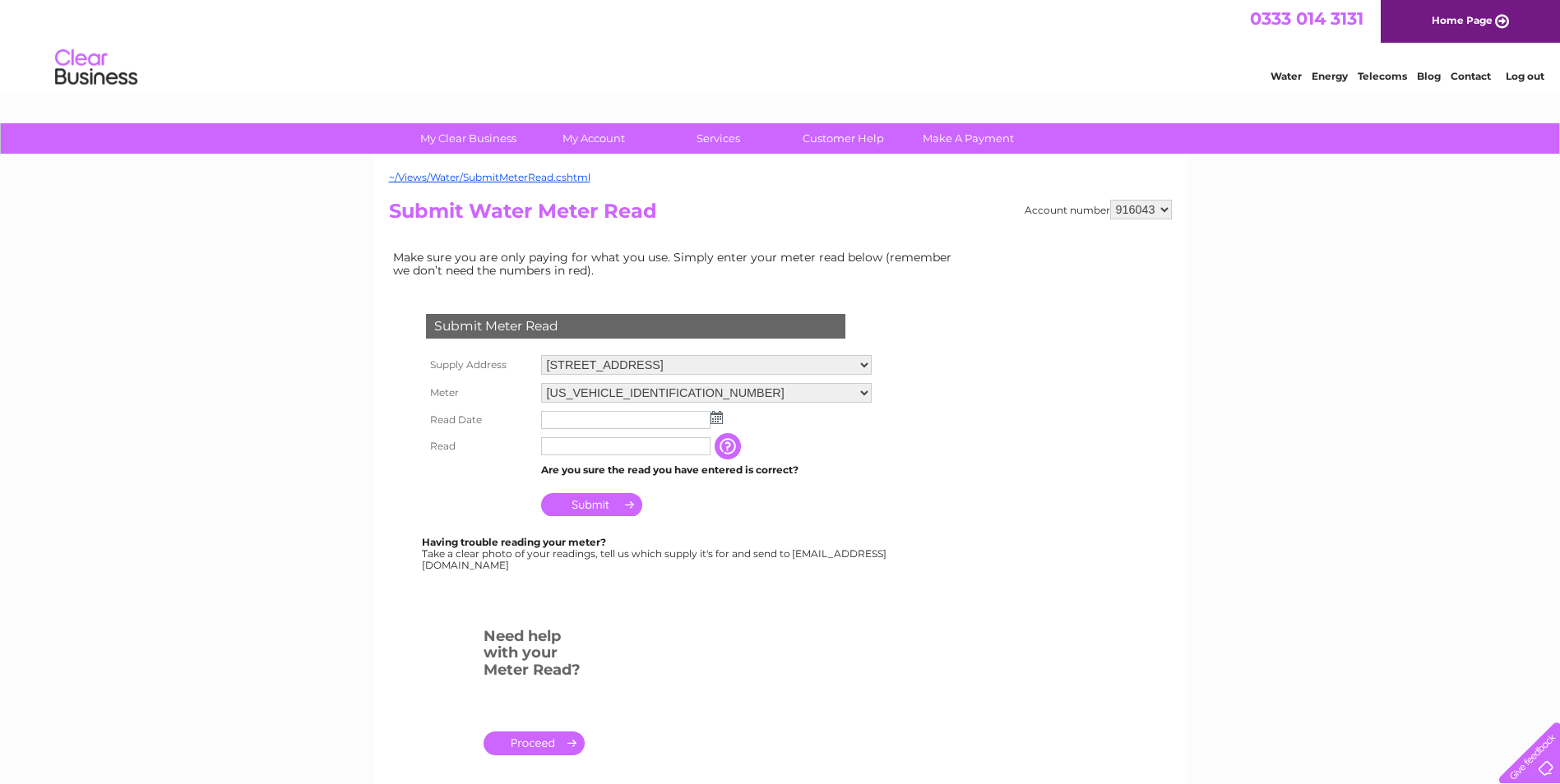
click at [1155, 213] on select "916043 916044 916045 916046 916048" at bounding box center [1140, 210] width 61 height 20
select select "916048"
click at [1110, 200] on select "916043 916044 916045 916046 916048" at bounding box center [1140, 210] width 61 height 20
click at [1165, 206] on select "916043 916044 916045 916046 916048" at bounding box center [1140, 210] width 61 height 20
click at [1110, 200] on select "916043 916044 916045 916046 916048" at bounding box center [1140, 210] width 61 height 20
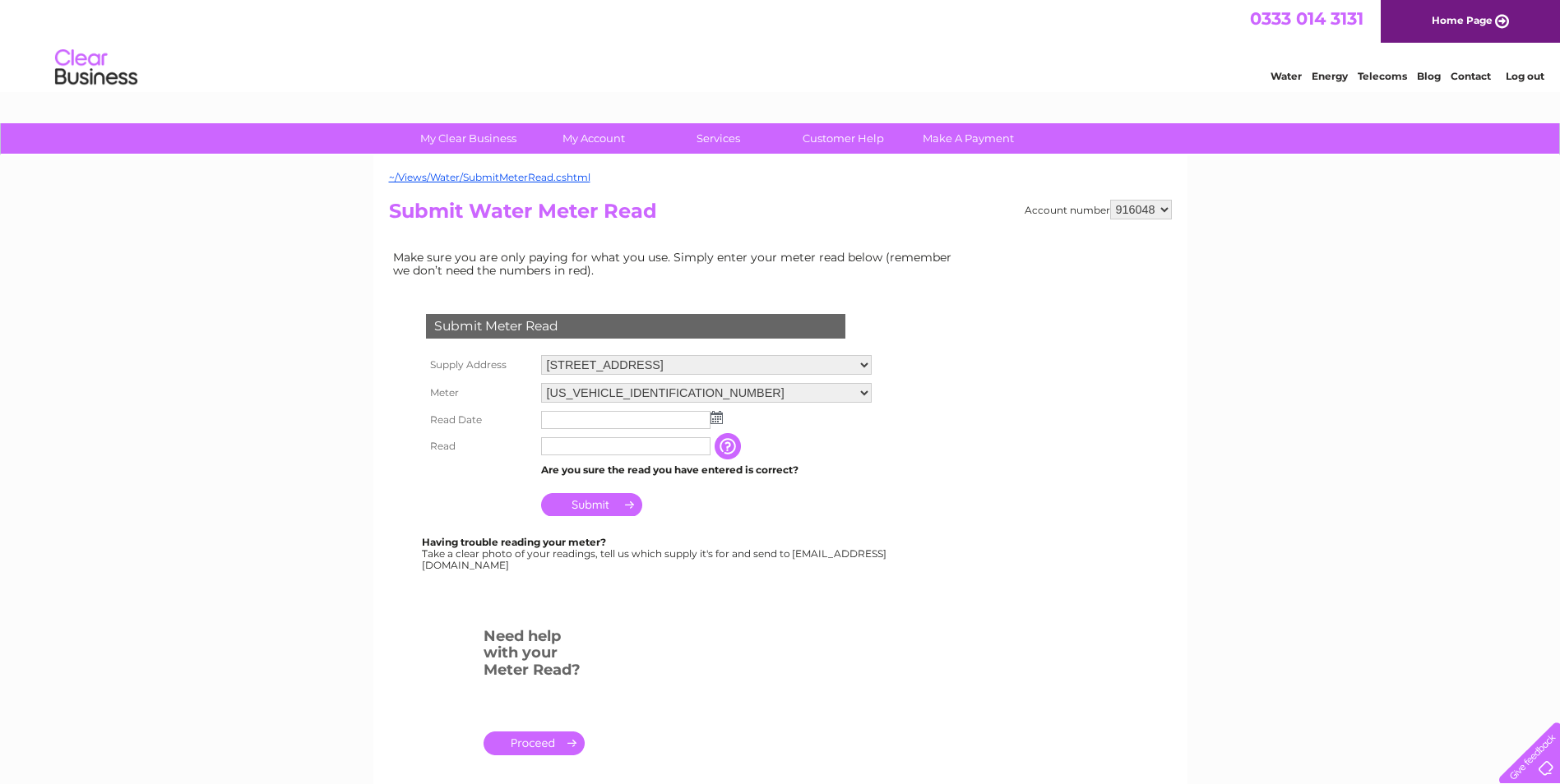
click at [865, 391] on select "[US_VEHICLE_IDENTIFICATION_NUMBER]" at bounding box center [706, 393] width 331 height 20
click at [865, 391] on select "[US_VEHICLE_IDENTIFICATION_NUMBER]" at bounding box center [706, 393] width 331 height 21
click at [711, 417] on img at bounding box center [716, 420] width 13 height 13
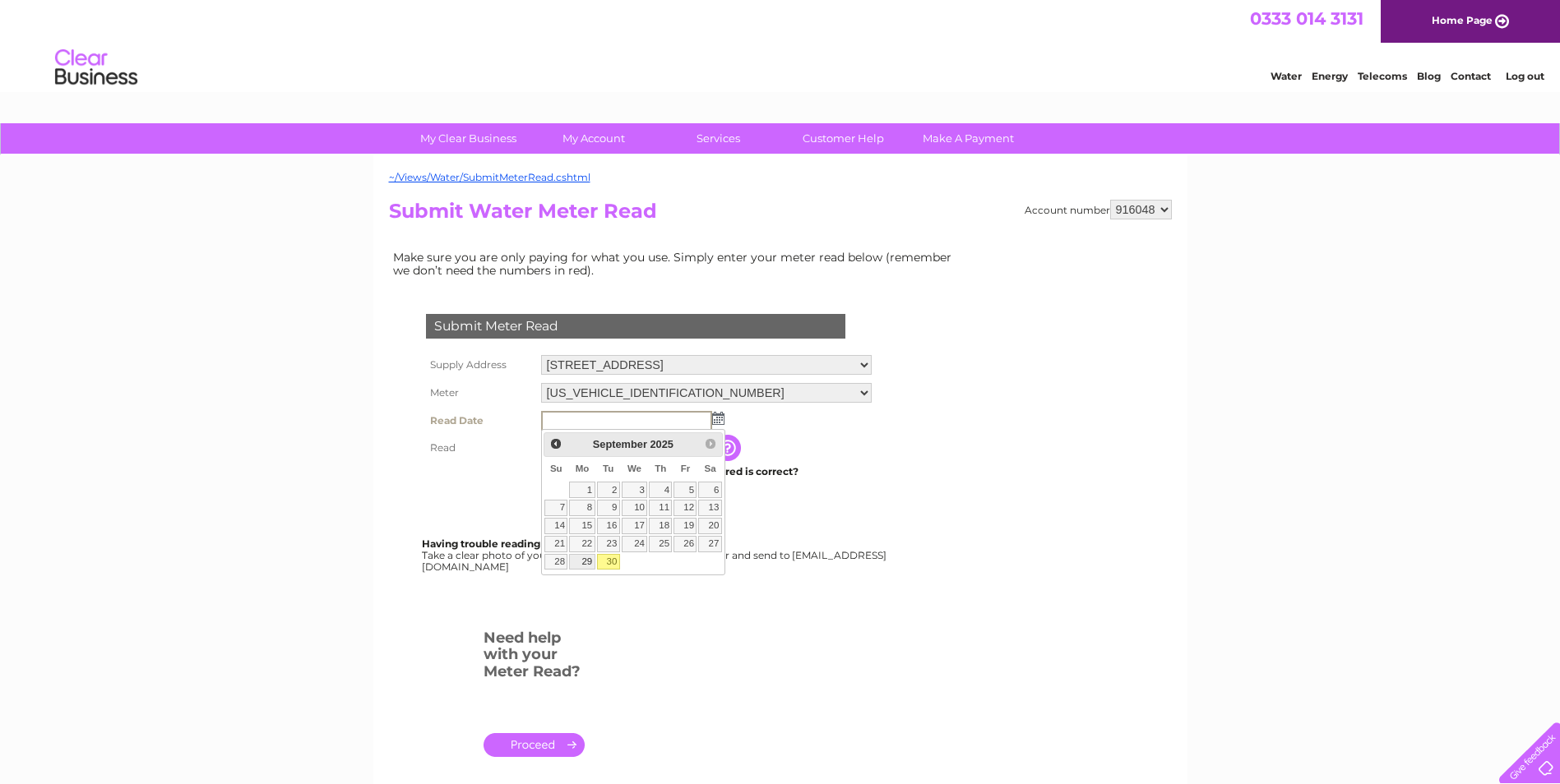
click at [582, 563] on link "29" at bounding box center [582, 562] width 25 height 17
type input "[DATE]"
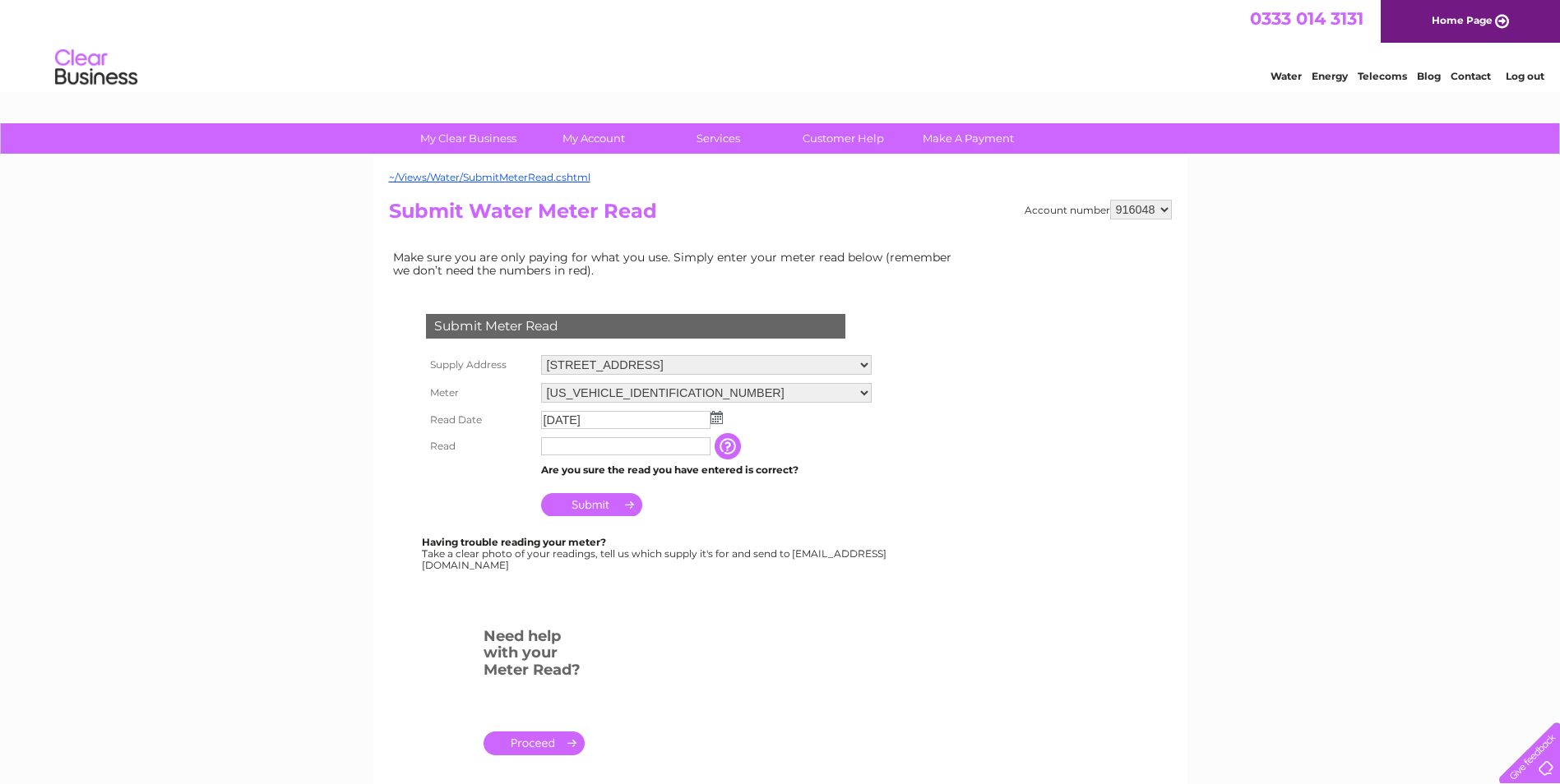
click at [641, 446] on input "text" at bounding box center [626, 447] width 170 height 18
type input "00521"
click at [604, 507] on input "Submit" at bounding box center [591, 504] width 101 height 23
